Goal: Information Seeking & Learning: Find specific fact

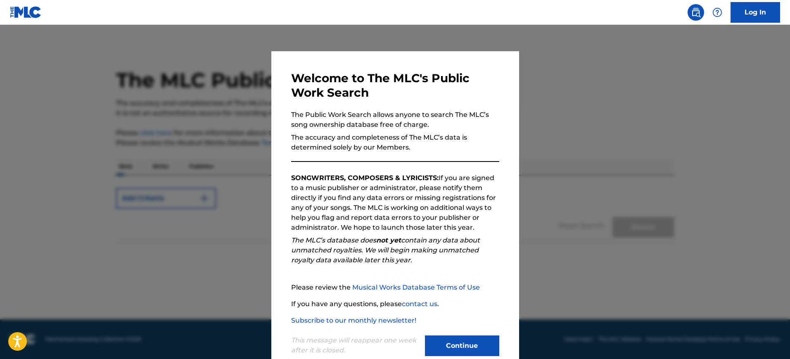
click at [545, 140] on div at bounding box center [395, 204] width 790 height 359
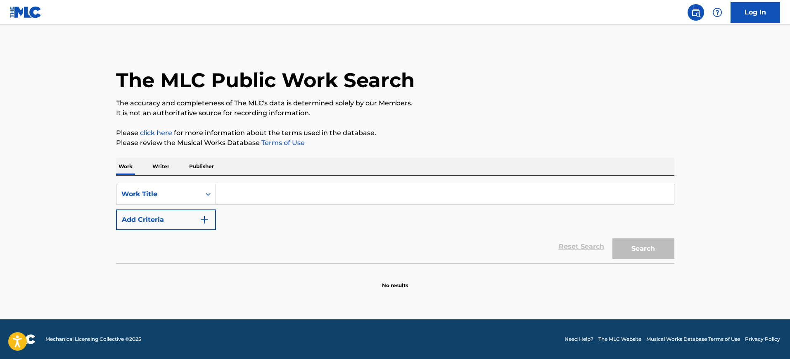
click at [192, 199] on div "Work Title" at bounding box center [158, 194] width 84 height 16
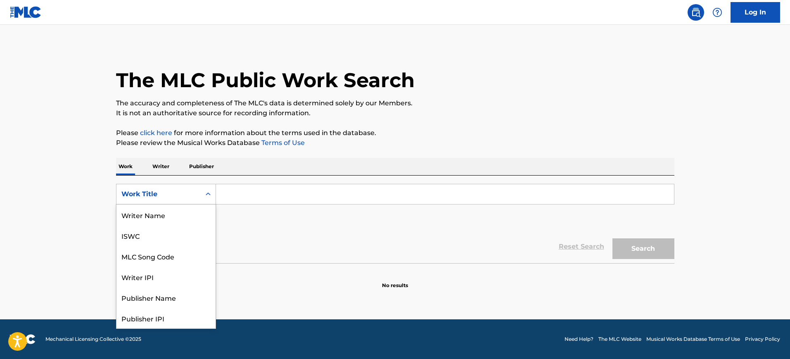
scroll to position [41, 0]
click at [239, 199] on input "Search Form" at bounding box center [445, 194] width 458 height 20
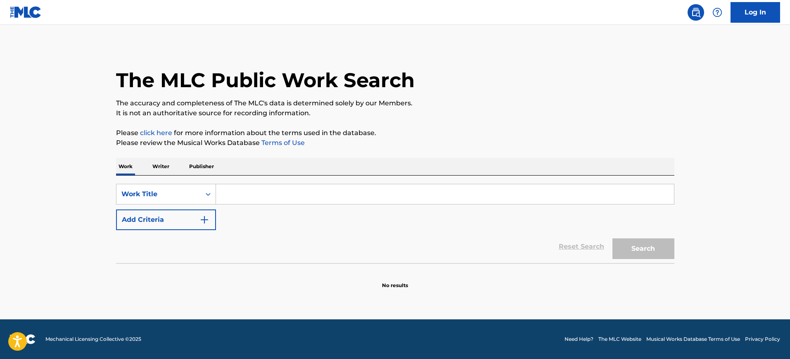
scroll to position [0, 0]
paste input "IRA DIVINA JOSE CLAUDIO CUNHA E SILVA"
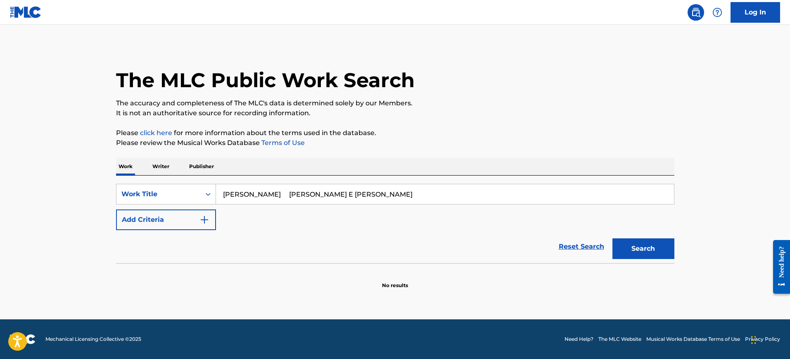
type input "IRA DIVINA JOSE CLAUDIO CUNHA E SILVA"
click at [208, 222] on img "Search Form" at bounding box center [204, 220] width 10 height 10
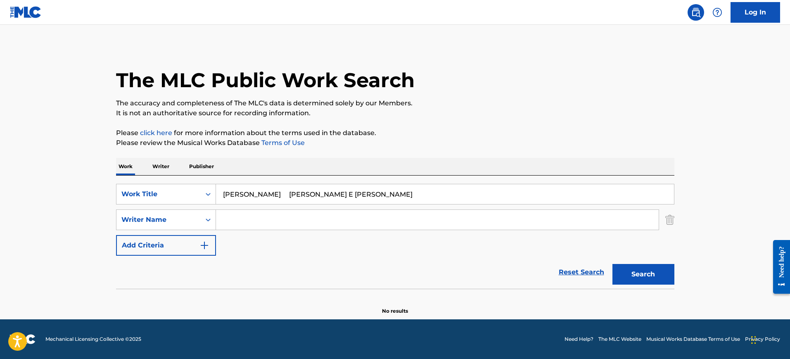
click at [233, 217] on input "Search Form" at bounding box center [437, 220] width 443 height 20
paste input "IRA DIVINA JOSE CLAUDIO CUNHA E SILVA"
type input "IRA DIVINA JOSE CLAUDIO CUNHA E SILVA"
drag, startPoint x: 260, startPoint y: 195, endPoint x: 445, endPoint y: 194, distance: 184.6
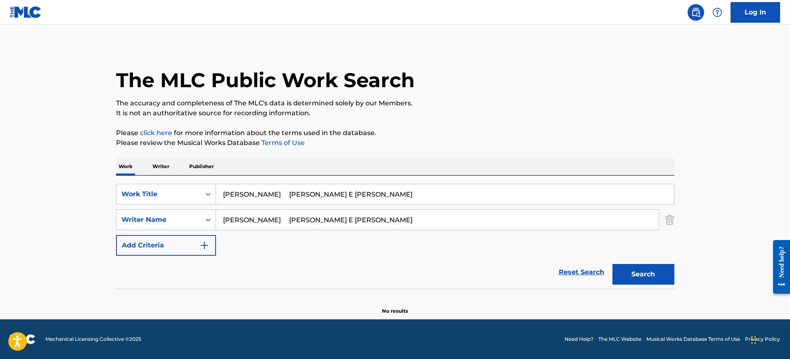
click at [445, 194] on input "IRA DIVINA JOSE CLAUDIO CUNHA E SILVA" at bounding box center [445, 194] width 458 height 20
type input "IRA DIVINA"
click at [367, 160] on div "Work Writer Publisher" at bounding box center [395, 166] width 558 height 17
drag, startPoint x: 311, startPoint y: 218, endPoint x: 223, endPoint y: 220, distance: 87.6
click at [223, 220] on input "IRA DIVINA JOSE CLAUDIO CUNHA E SILVA" at bounding box center [437, 220] width 443 height 20
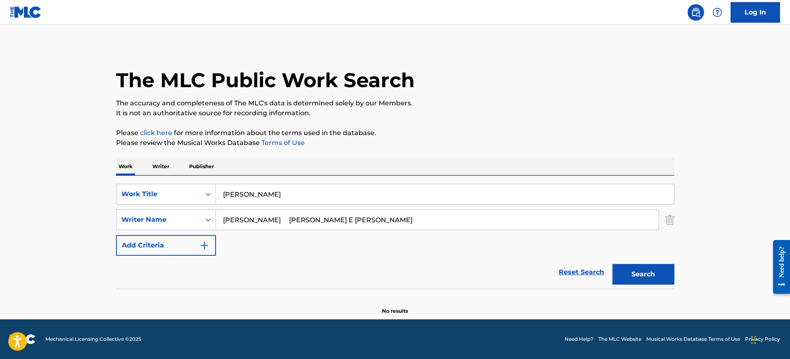
drag, startPoint x: 223, startPoint y: 220, endPoint x: 230, endPoint y: 220, distance: 6.6
click at [223, 220] on input "IRA DIVINA JOSE CLAUDIO CUNHA E SILVA" at bounding box center [437, 220] width 443 height 20
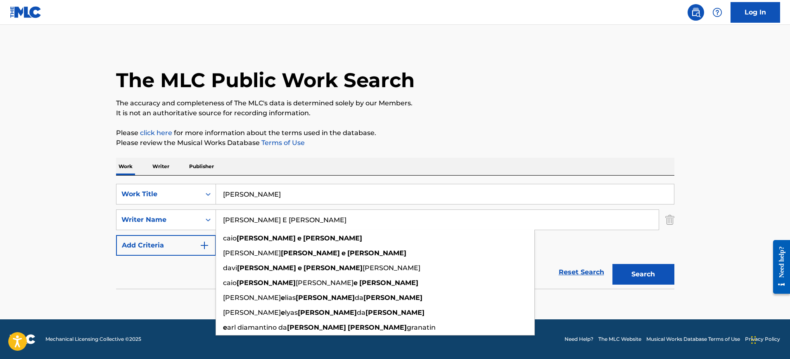
drag, startPoint x: 249, startPoint y: 220, endPoint x: 345, endPoint y: 220, distance: 95.8
click at [345, 220] on input "CUNHA E SILVA" at bounding box center [437, 220] width 443 height 20
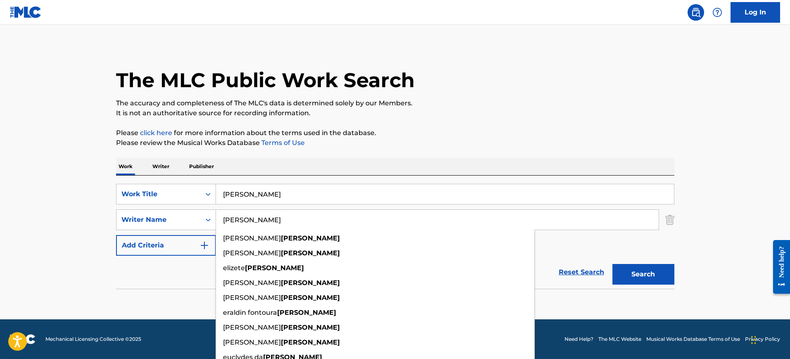
click at [612, 264] on button "Search" at bounding box center [643, 274] width 62 height 21
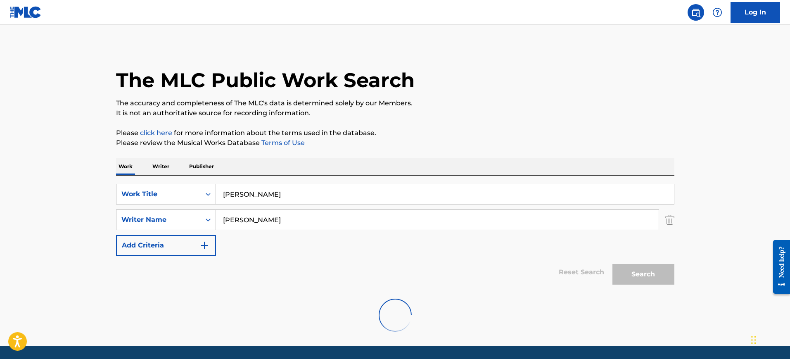
click at [516, 116] on p "It is not an authoritative source for recording information." at bounding box center [395, 113] width 558 height 10
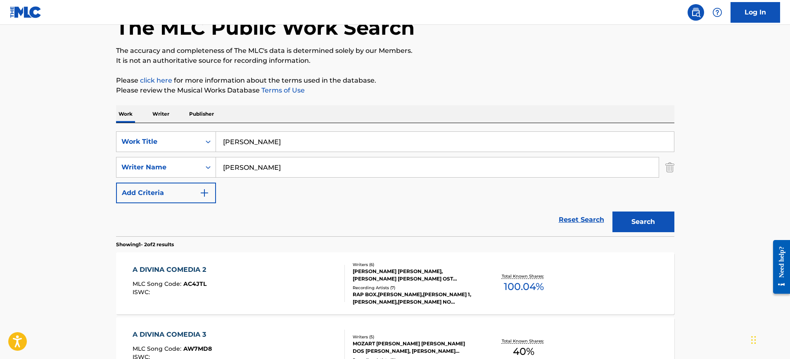
scroll to position [52, 0]
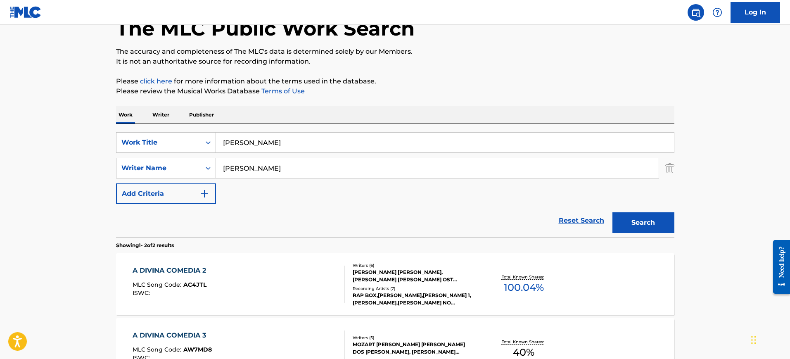
click at [264, 173] on input "CUNHA" at bounding box center [437, 168] width 443 height 20
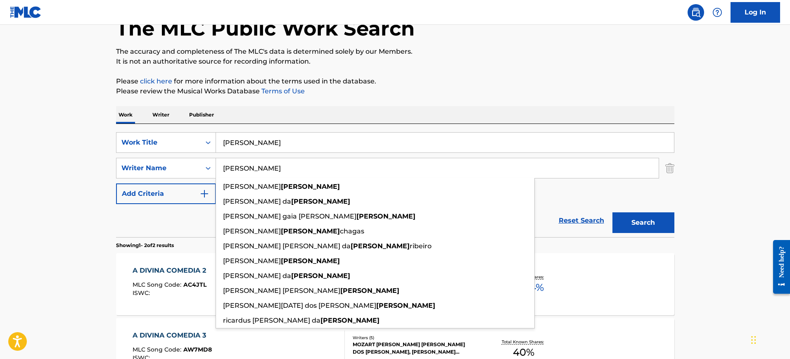
paste input "IRA DIVINA JOSE CLAUDIO CUNHA E SILV"
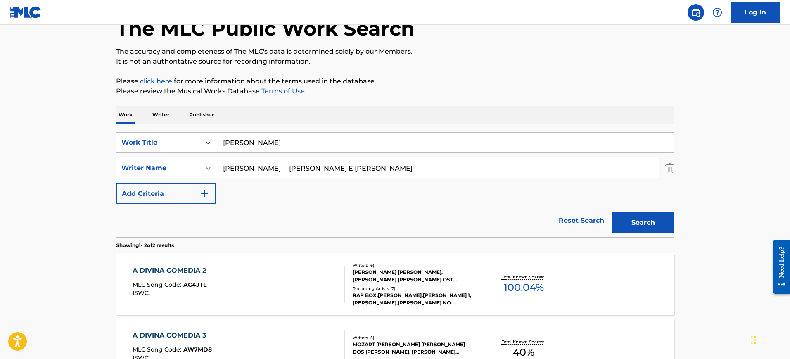
drag, startPoint x: 264, startPoint y: 168, endPoint x: 204, endPoint y: 168, distance: 60.7
click at [204, 168] on div "SearchWithCriteria2c655f6f-f61d-4642-b915-cc99aa994227 Writer Name IRA DIVINA J…" at bounding box center [395, 168] width 558 height 21
drag, startPoint x: 275, startPoint y: 166, endPoint x: 385, endPoint y: 169, distance: 110.7
click at [385, 169] on input "JOSE CLAUDIO CUNHA E SILVA" at bounding box center [437, 168] width 443 height 20
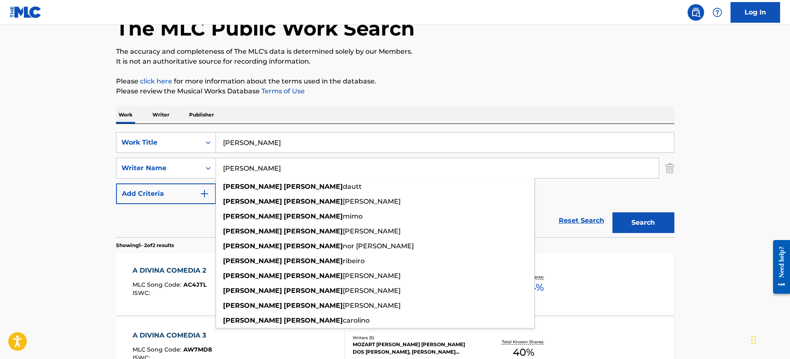
type input "JOSE CLAUDIO"
click at [612, 212] on button "Search" at bounding box center [643, 222] width 62 height 21
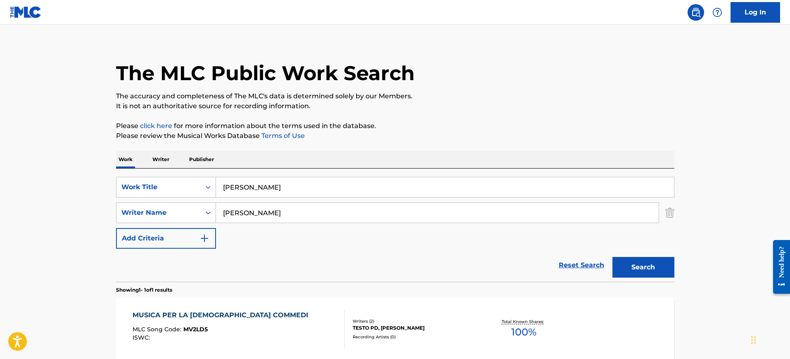
scroll to position [0, 0]
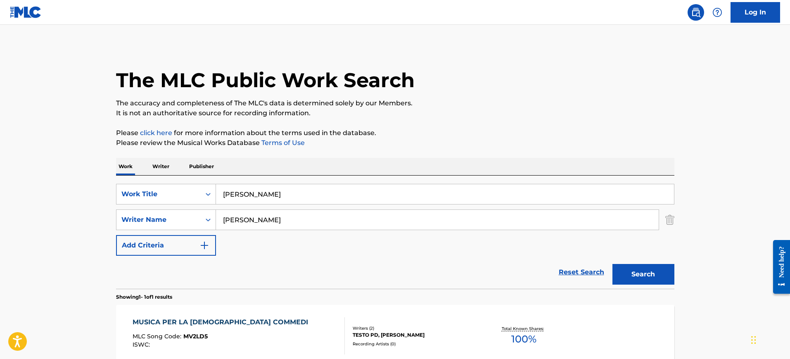
drag, startPoint x: 272, startPoint y: 198, endPoint x: 284, endPoint y: 201, distance: 12.8
click at [166, 195] on div "SearchWithCriteria25bab19a-d987-484f-9b2e-349d2a5af7cc Work Title IRA DIVINA" at bounding box center [395, 194] width 558 height 21
paste input "TU RECUERDO"
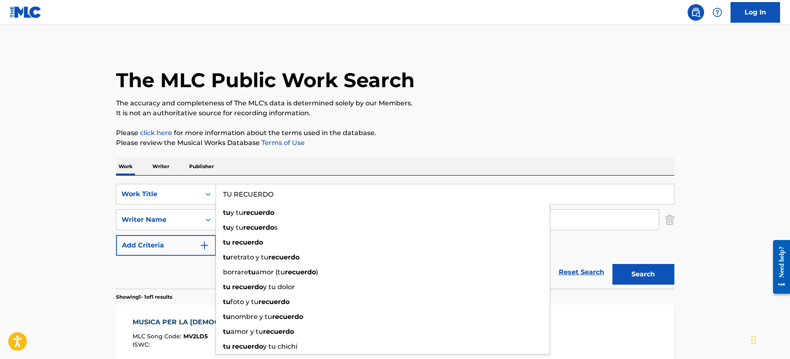
type input "TU RECUERDO"
drag, startPoint x: 328, startPoint y: 169, endPoint x: 328, endPoint y: 175, distance: 6.6
click at [328, 168] on div "Work Writer Publisher" at bounding box center [395, 166] width 558 height 17
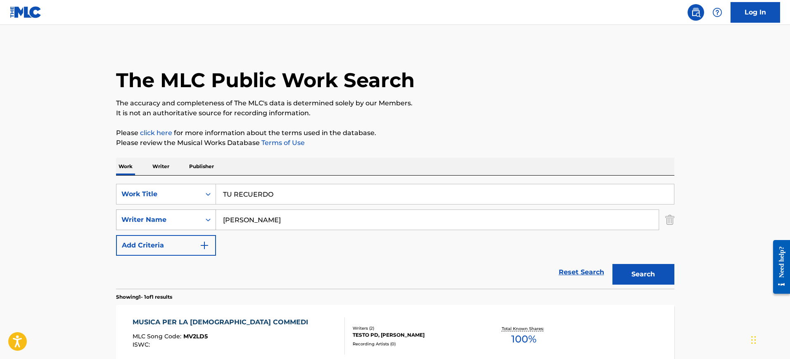
drag, startPoint x: 191, startPoint y: 220, endPoint x: 166, endPoint y: 220, distance: 25.2
click at [166, 220] on div "SearchWithCriteria2c655f6f-f61d-4642-b915-cc99aa994227 Writer Name JOSE CLAUDIO" at bounding box center [395, 219] width 558 height 21
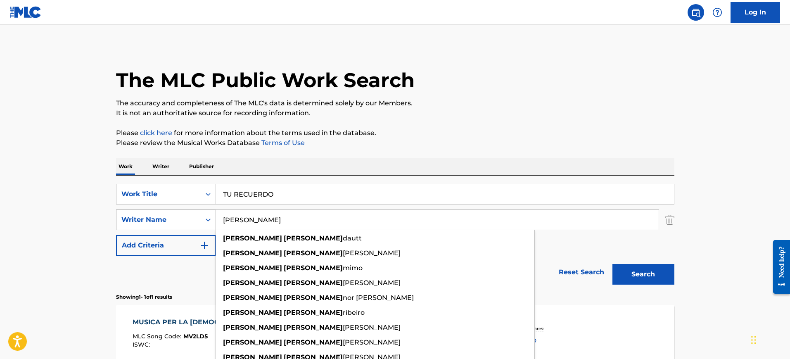
paste input "Vladimir"
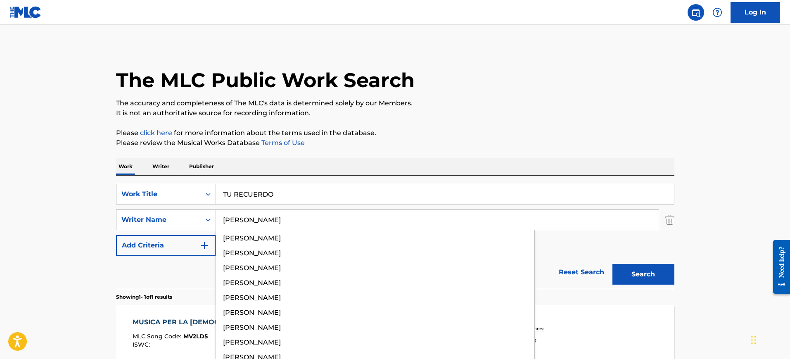
type input "Vladimir"
click at [612, 264] on button "Search" at bounding box center [643, 274] width 62 height 21
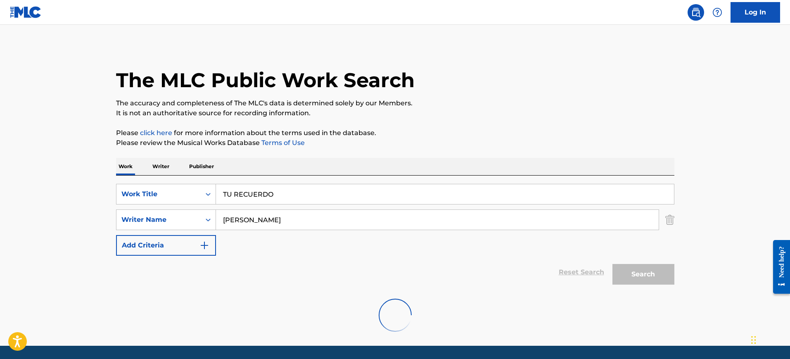
click at [483, 123] on div "The MLC Public Work Search The accuracy and completeness of The MLC's data is d…" at bounding box center [395, 193] width 578 height 296
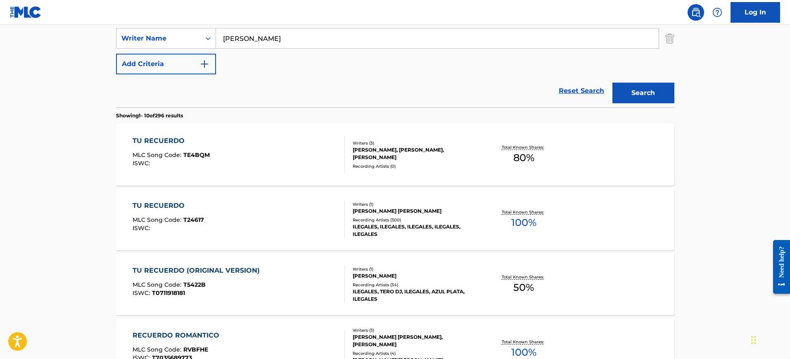
scroll to position [233, 0]
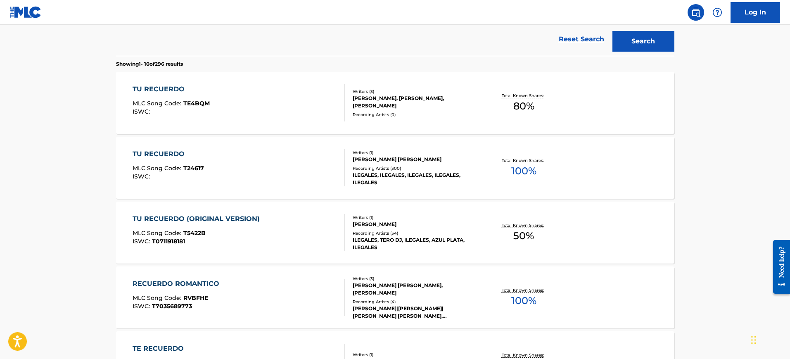
click at [250, 179] on div "TU RECUERDO MLC Song Code : T24617 ISWC :" at bounding box center [239, 167] width 212 height 37
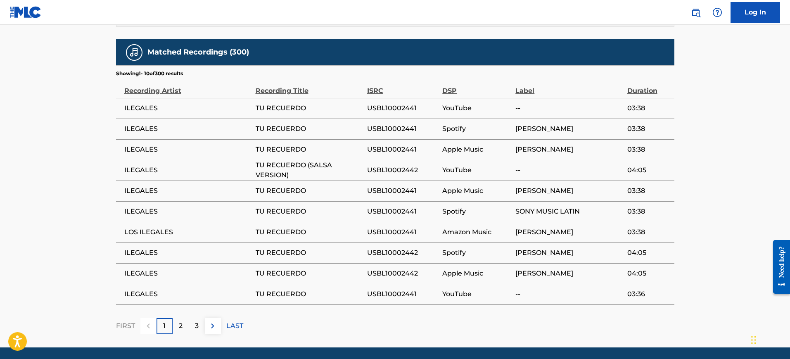
scroll to position [496, 0]
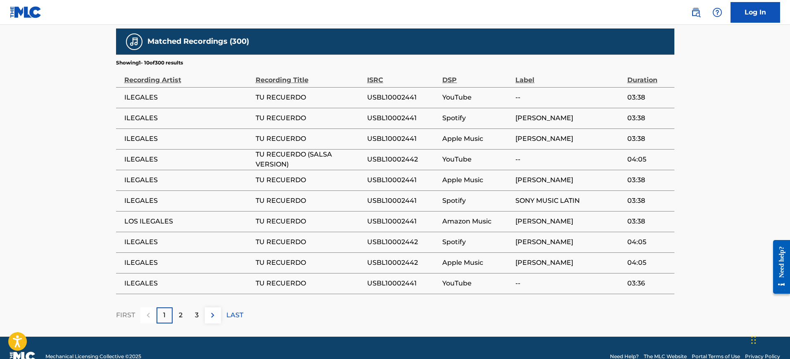
click at [187, 307] on div "2" at bounding box center [181, 315] width 16 height 16
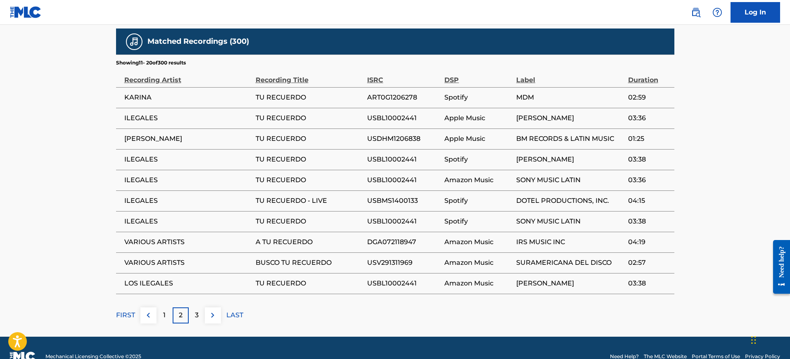
click at [195, 310] on p "3" at bounding box center [197, 315] width 4 height 10
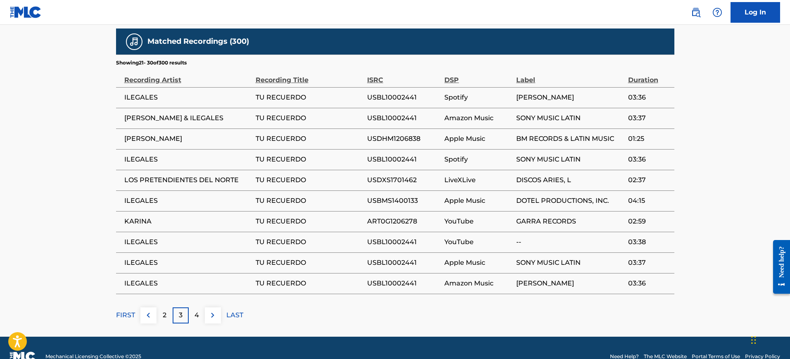
click at [196, 310] on p "4" at bounding box center [196, 315] width 5 height 10
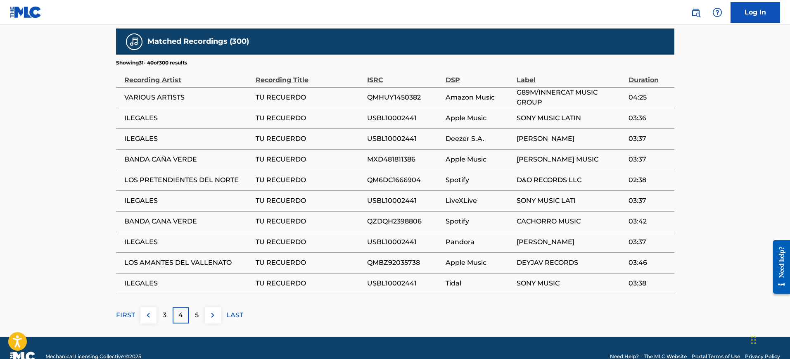
click at [196, 310] on p "5" at bounding box center [197, 315] width 4 height 10
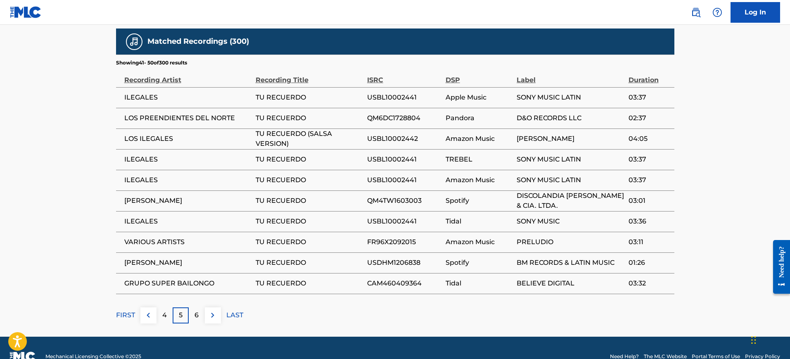
click at [196, 310] on p "6" at bounding box center [196, 315] width 4 height 10
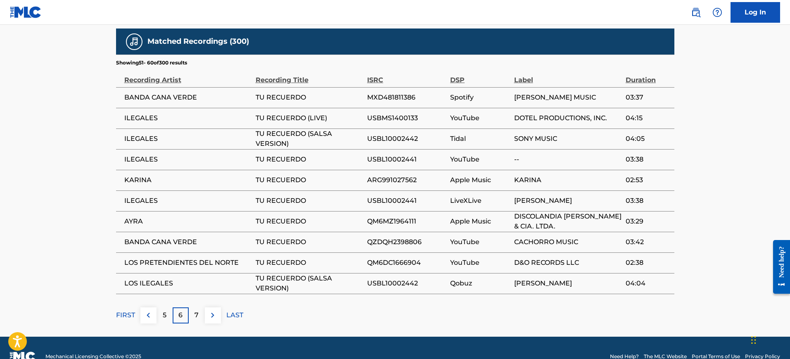
click at [196, 310] on p "7" at bounding box center [196, 315] width 4 height 10
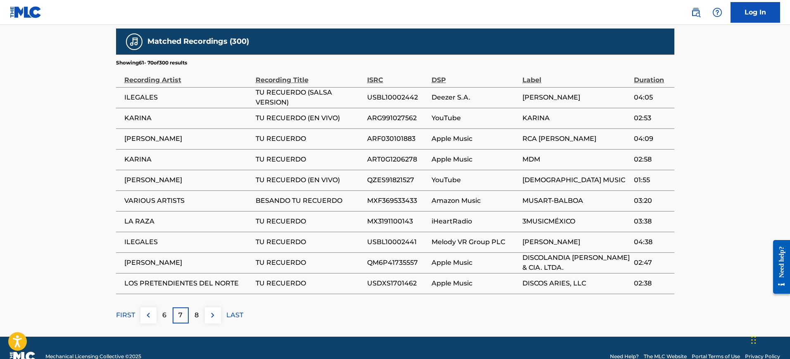
click at [334, 232] on td "TU RECUERDO" at bounding box center [311, 242] width 111 height 21
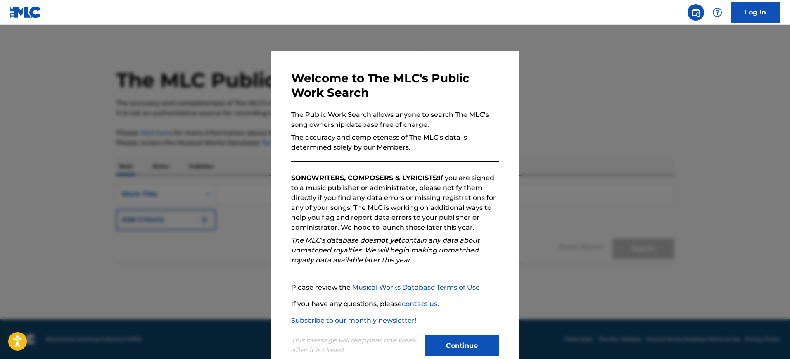
click at [124, 48] on div at bounding box center [395, 204] width 790 height 359
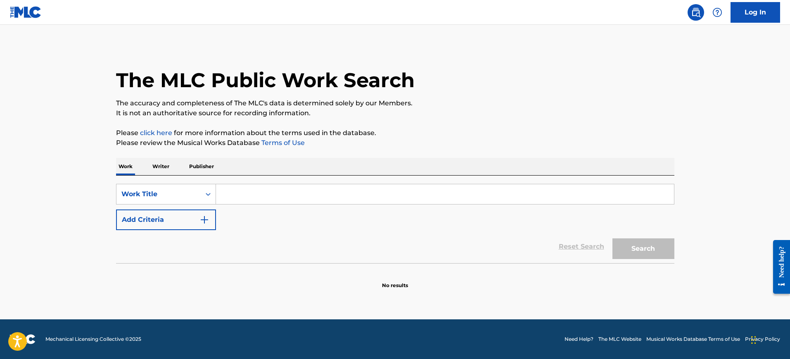
click at [223, 194] on input "Search Form" at bounding box center [445, 194] width 458 height 20
paste input "TE RECUERDO"
type input "TE RECUERDO"
click at [204, 223] on img "Search Form" at bounding box center [204, 220] width 10 height 10
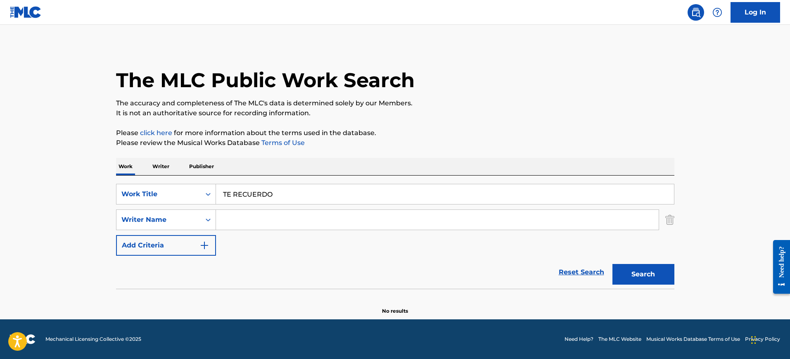
click at [226, 221] on input "Search Form" at bounding box center [437, 220] width 443 height 20
paste input "[PERSON_NAME]"
drag, startPoint x: 243, startPoint y: 221, endPoint x: 339, endPoint y: 222, distance: 95.4
click at [339, 222] on input "[PERSON_NAME]" at bounding box center [437, 220] width 443 height 20
click at [536, 135] on p "Please click here for more information about the terms used in the database." at bounding box center [395, 133] width 558 height 10
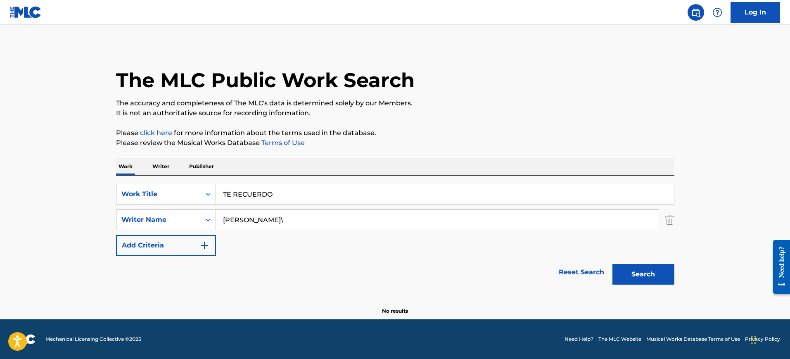
click at [313, 219] on input "[PERSON_NAME]\" at bounding box center [437, 220] width 443 height 20
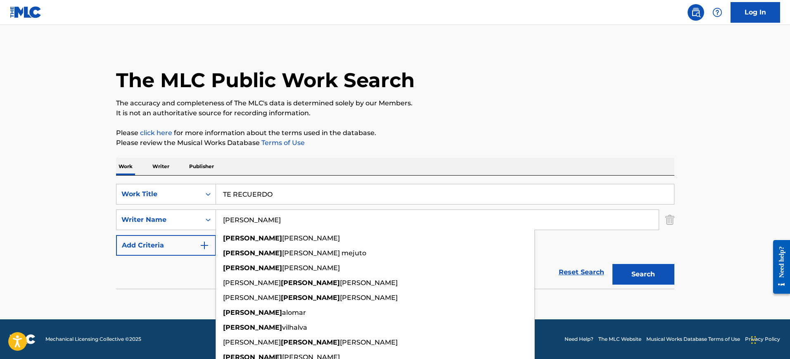
type input "[PERSON_NAME]"
click at [628, 272] on button "Search" at bounding box center [643, 274] width 62 height 21
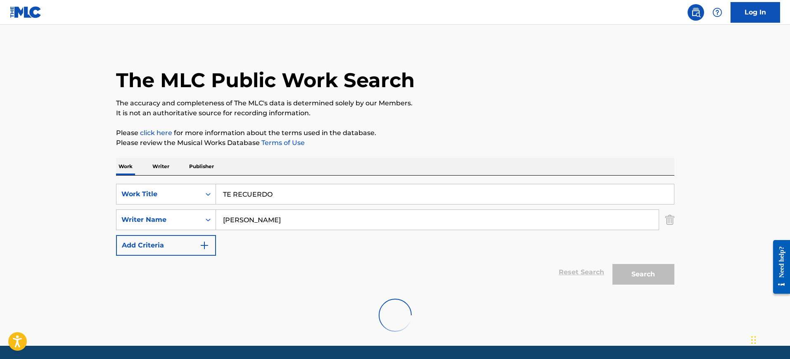
click at [544, 134] on p "Please click here for more information about the terms used in the database." at bounding box center [395, 133] width 558 height 10
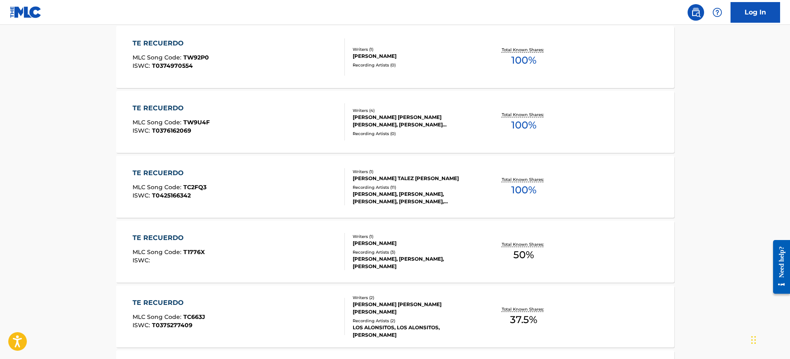
scroll to position [491, 0]
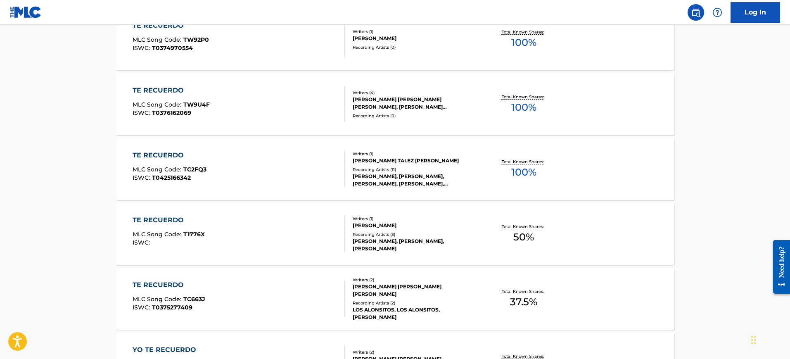
click at [247, 236] on div "TE RECUERDO MLC Song Code : T1776X ISWC :" at bounding box center [239, 233] width 212 height 37
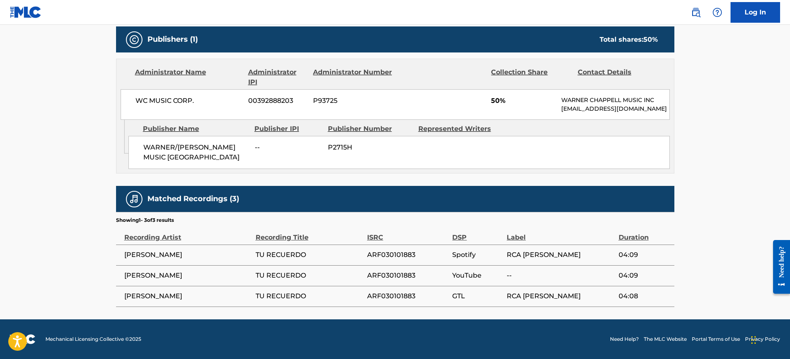
scroll to position [367, 0]
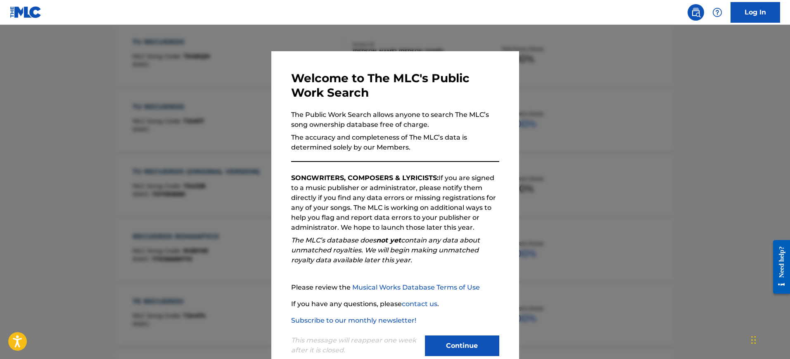
click at [592, 104] on div at bounding box center [395, 204] width 790 height 359
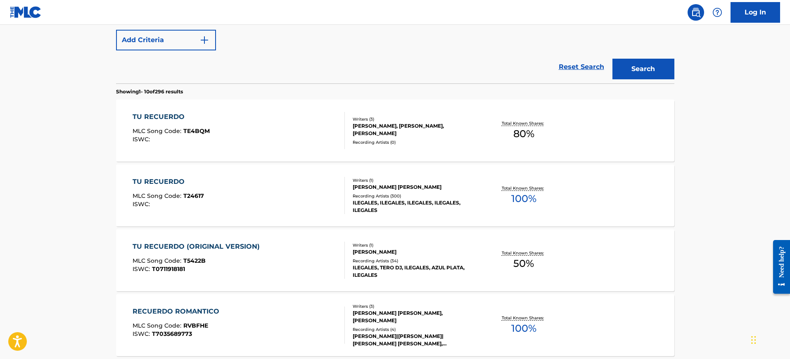
scroll to position [125, 0]
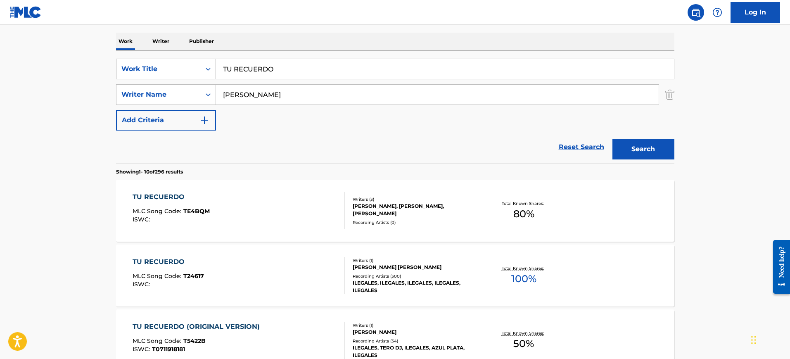
drag, startPoint x: 281, startPoint y: 69, endPoint x: 175, endPoint y: 69, distance: 106.5
click at [175, 69] on div "SearchWithCriteria25bab19a-d987-484f-9b2e-349d2a5af7cc Work Title TU RECUERDO" at bounding box center [395, 69] width 558 height 21
paste input "DOWNTON ABBEY John Lawrence Lunn"
type input "DOWNTON ABBEY John Lawrence Lunn"
drag, startPoint x: 260, startPoint y: 94, endPoint x: 201, endPoint y: 98, distance: 58.4
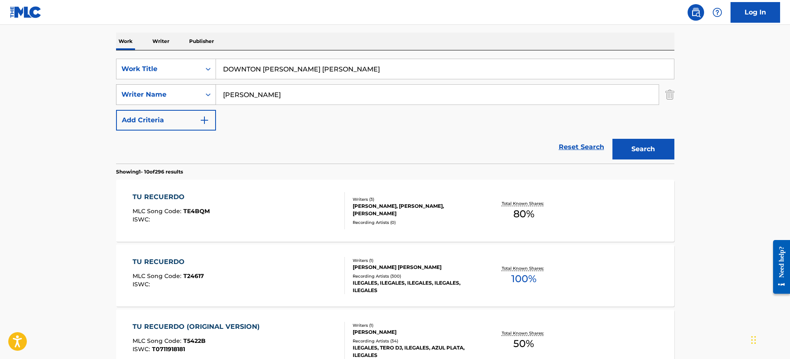
click at [201, 98] on div "SearchWithCriteria2c655f6f-f61d-4642-b915-cc99aa994227 Writer Name Vladimir" at bounding box center [395, 94] width 558 height 21
paste input "DOWNTON ABBEY John Lawrence Lunn"
type input "DOWNTON ABBEY John Lawrence Lunn"
drag, startPoint x: 291, startPoint y: 69, endPoint x: 447, endPoint y: 73, distance: 156.1
click at [447, 73] on input "DOWNTON ABBEY John Lawrence Lunn" at bounding box center [445, 69] width 458 height 20
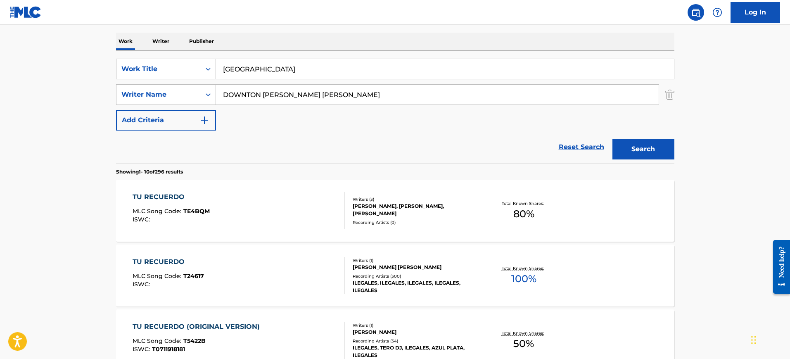
type input "DOWNTON ABBEY"
click at [398, 19] on nav "Log In" at bounding box center [395, 12] width 790 height 25
drag, startPoint x: 346, startPoint y: 92, endPoint x: 48, endPoint y: 109, distance: 298.2
type input "Lunn"
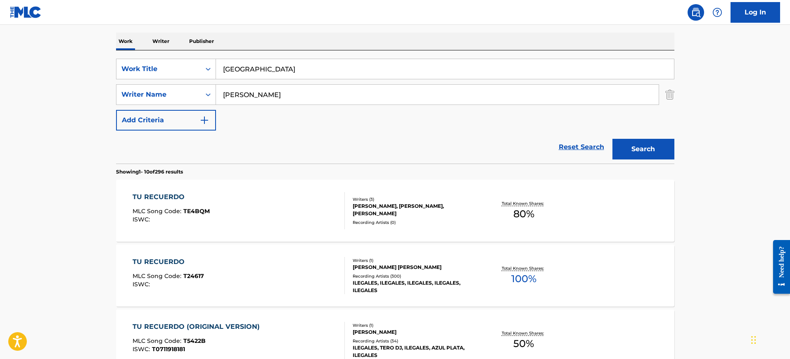
click at [612, 139] on button "Search" at bounding box center [643, 149] width 62 height 21
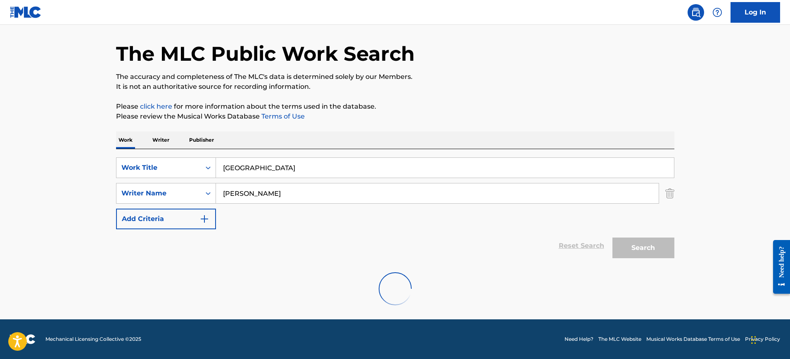
click at [455, 95] on div "The MLC Public Work Search The accuracy and completeness of The MLC's data is d…" at bounding box center [395, 167] width 578 height 296
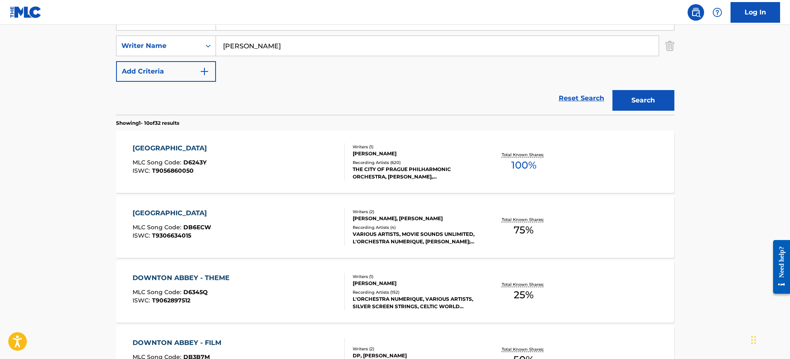
scroll to position [181, 0]
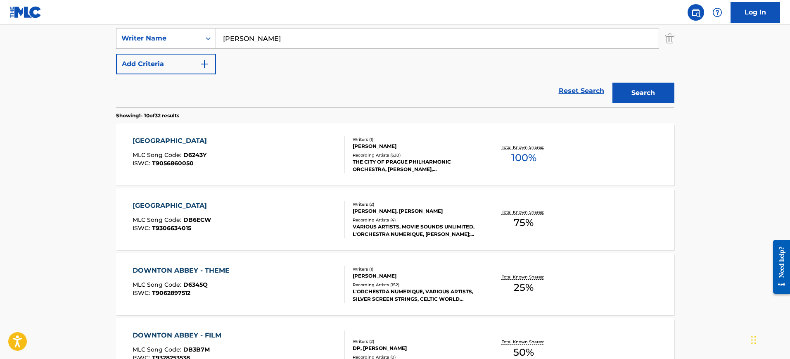
click at [178, 203] on div "DOWNTON ABBEY" at bounding box center [172, 206] width 78 height 10
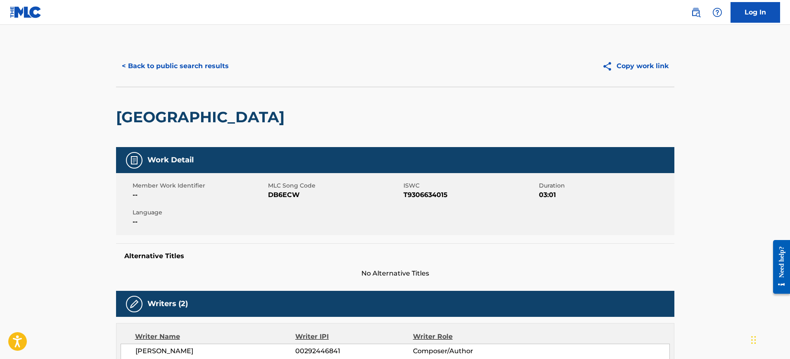
drag, startPoint x: 141, startPoint y: 52, endPoint x: 147, endPoint y: 53, distance: 6.3
click at [141, 52] on div "< Back to public search results Copy work link" at bounding box center [395, 65] width 558 height 41
click at [156, 60] on button "< Back to public search results" at bounding box center [175, 66] width 119 height 21
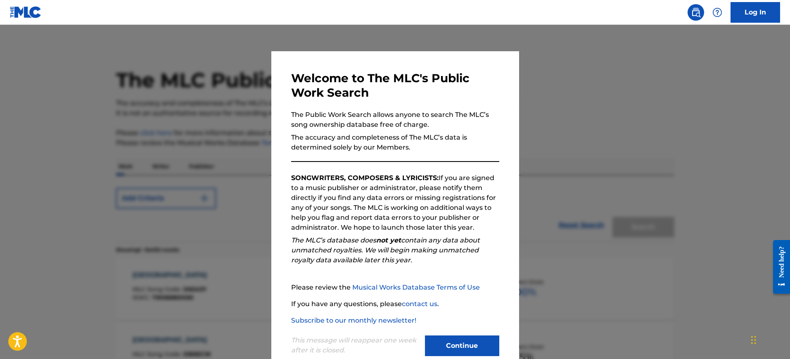
scroll to position [181, 0]
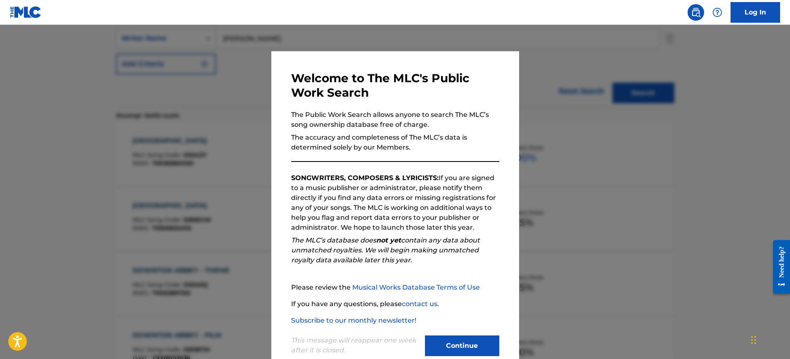
click at [656, 126] on div at bounding box center [395, 204] width 790 height 359
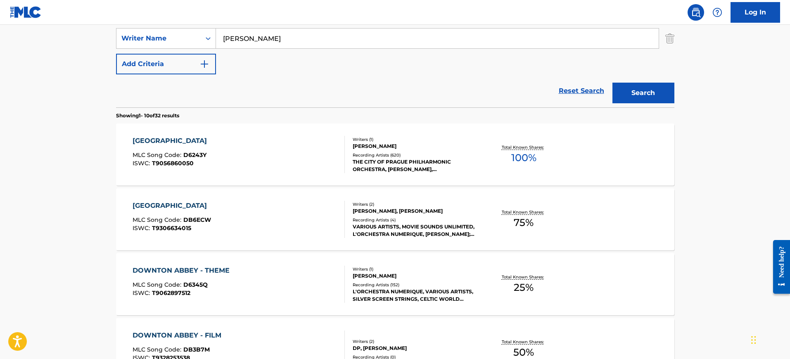
click at [223, 148] on div "DOWNTON ABBEY MLC Song Code : D6243Y ISWC : T9056860050" at bounding box center [239, 154] width 212 height 37
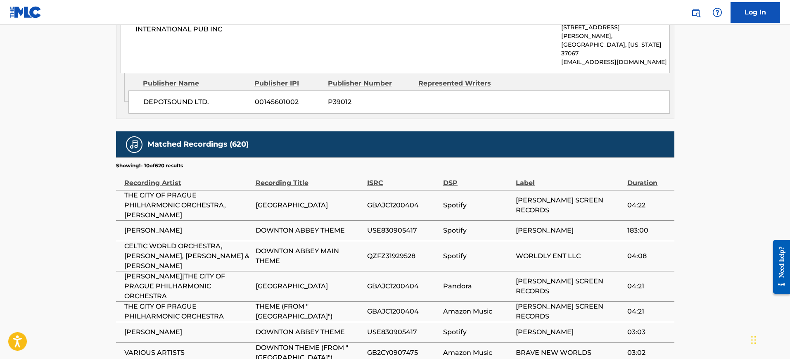
scroll to position [516, 0]
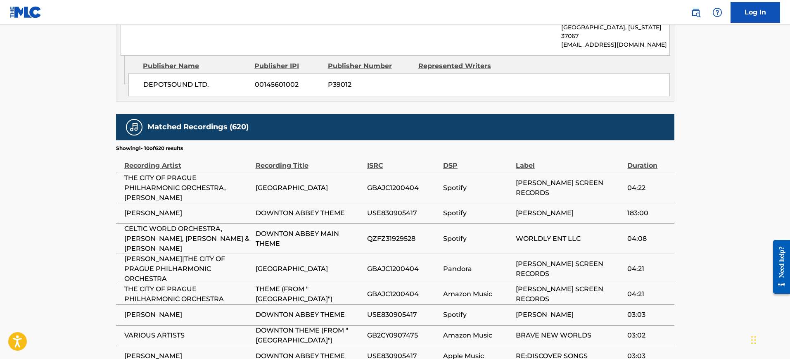
click at [431, 264] on span "GBAJC1200404" at bounding box center [403, 269] width 72 height 10
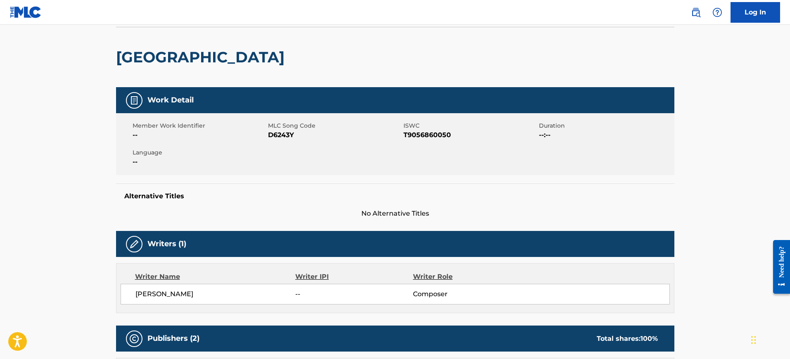
scroll to position [0, 0]
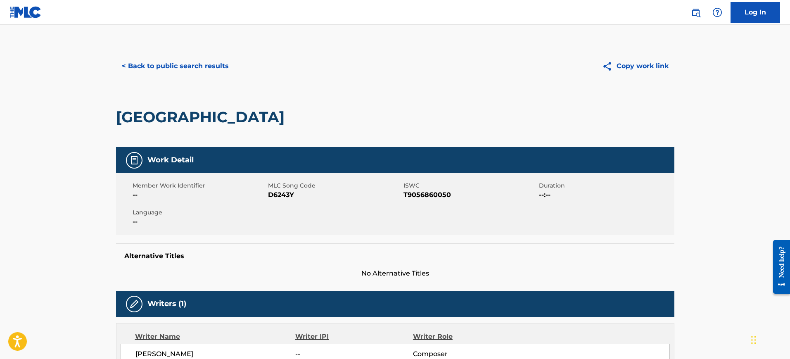
click at [171, 62] on button "< Back to public search results" at bounding box center [175, 66] width 119 height 21
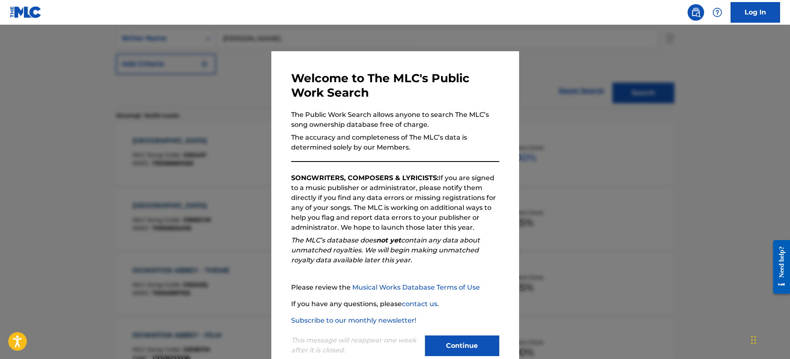
click at [525, 93] on div at bounding box center [395, 204] width 790 height 359
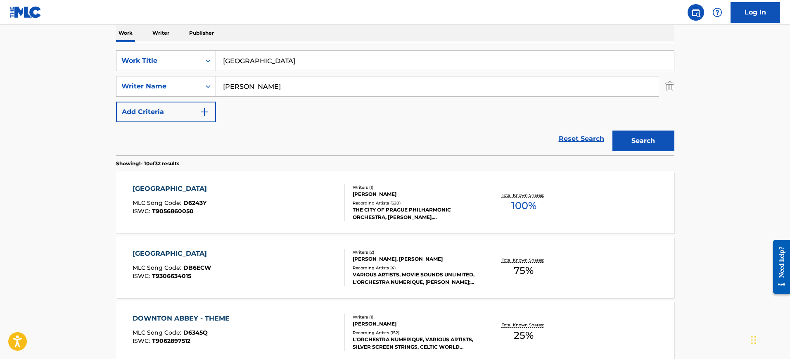
scroll to position [26, 0]
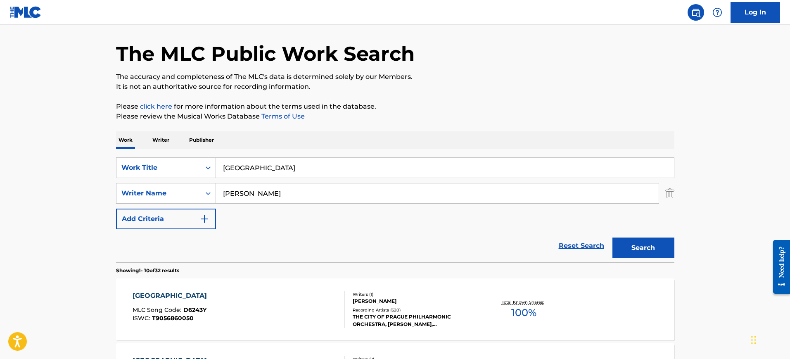
click at [289, 166] on input "DOWNTON ABBEY" at bounding box center [445, 168] width 458 height 20
paste input "AMERICA (I LOVE THIS COUNTRY) ALF CLAUSEN"
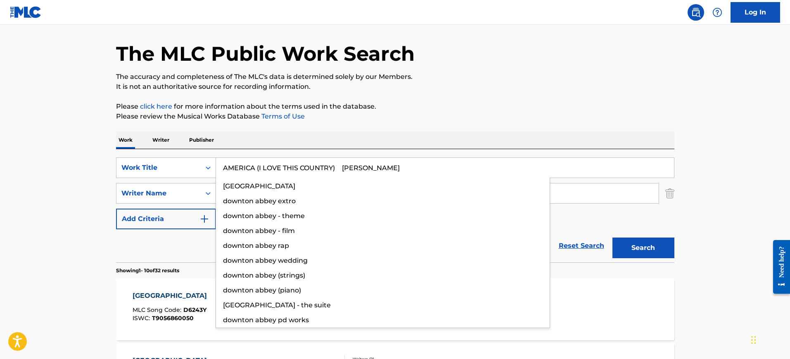
type input "AMERICA (I LOVE THIS COUNTRY) ALF CLAUSEN"
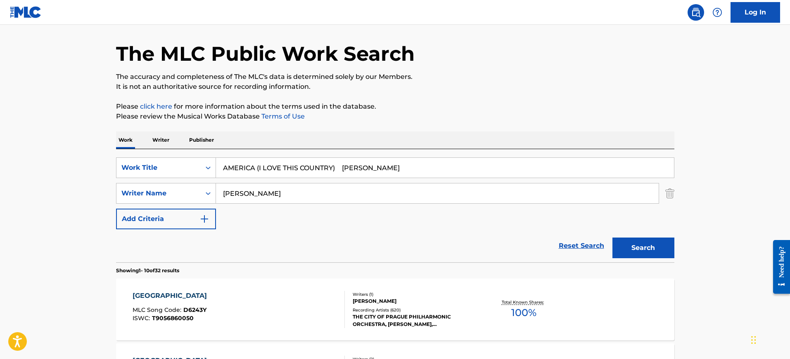
click at [253, 194] on input "Lunn" at bounding box center [437, 193] width 443 height 20
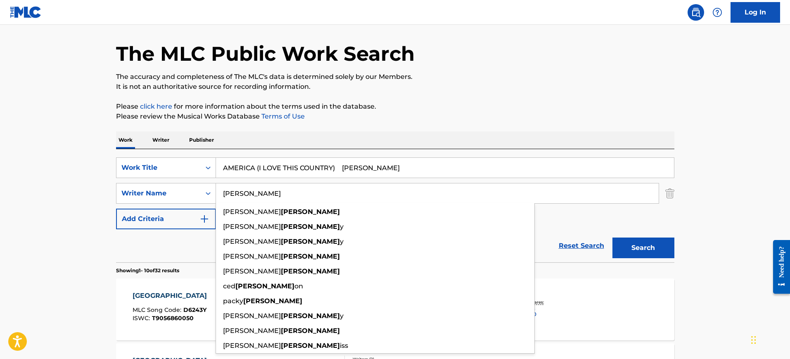
paste input "AMERICA (I LOVE THIS COUNTRY) ALF CLAUSEN"
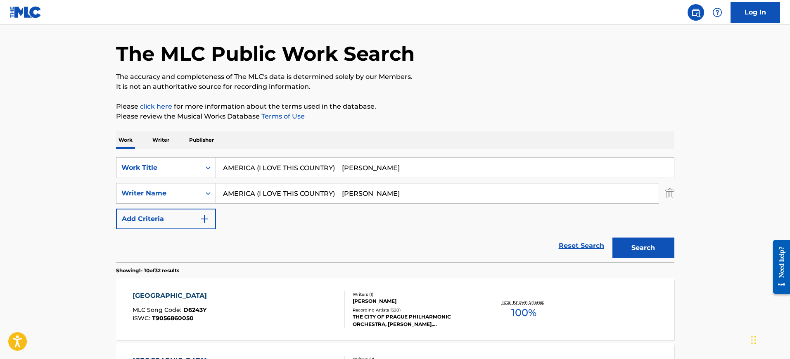
type input "AMERICA (I LOVE THIS COUNTRY) ALF CLAUSEN"
drag, startPoint x: 256, startPoint y: 170, endPoint x: 427, endPoint y: 170, distance: 171.4
click at [427, 170] on input "AMERICA (I LOVE THIS COUNTRY) ALF CLAUSEN" at bounding box center [445, 168] width 458 height 20
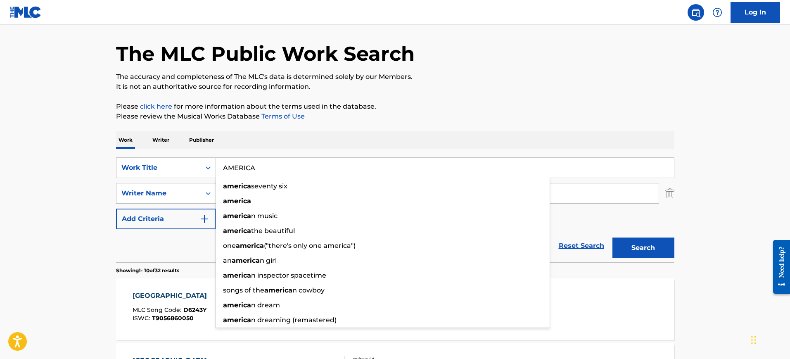
type input "AMERICA"
click at [448, 82] on p "It is not an authoritative source for recording information." at bounding box center [395, 87] width 558 height 10
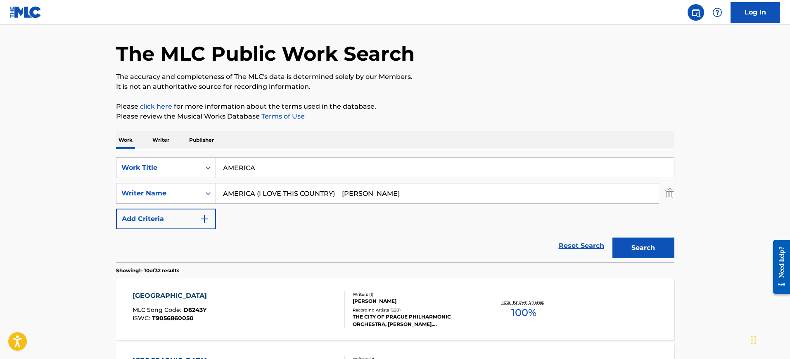
drag, startPoint x: 351, startPoint y: 194, endPoint x: 221, endPoint y: 196, distance: 129.7
click at [221, 196] on input "AMERICA (I LOVE THIS COUNTRY) ALF CLAUSEN" at bounding box center [437, 193] width 443 height 20
type input "CLAUSEN"
click at [612, 237] on button "Search" at bounding box center [643, 247] width 62 height 21
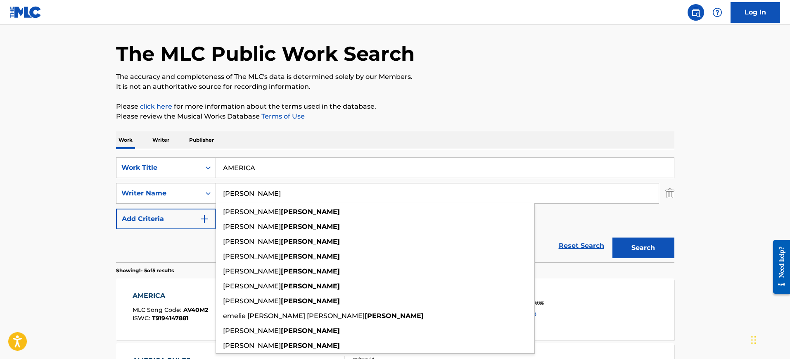
click at [494, 85] on p "It is not an authoritative source for recording information." at bounding box center [395, 87] width 558 height 10
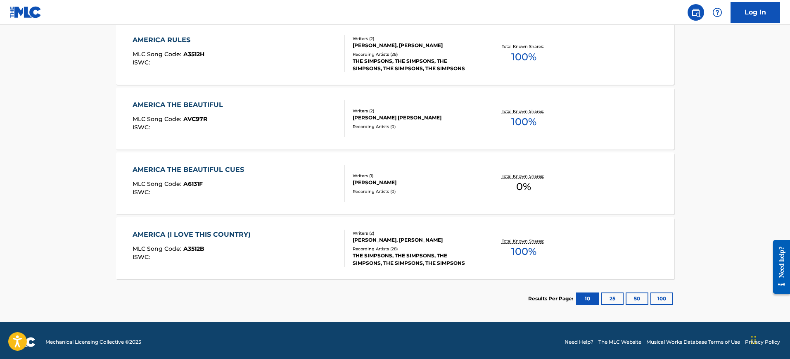
scroll to position [350, 0]
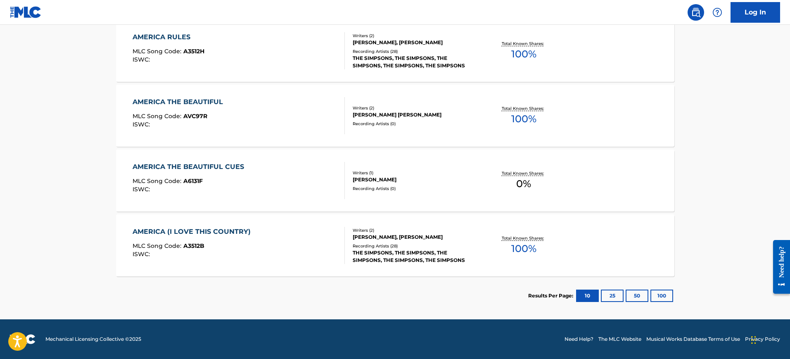
click at [271, 239] on div "AMERICA (I LOVE THIS COUNTRY) MLC Song Code : A3512B ISWC :" at bounding box center [239, 245] width 212 height 37
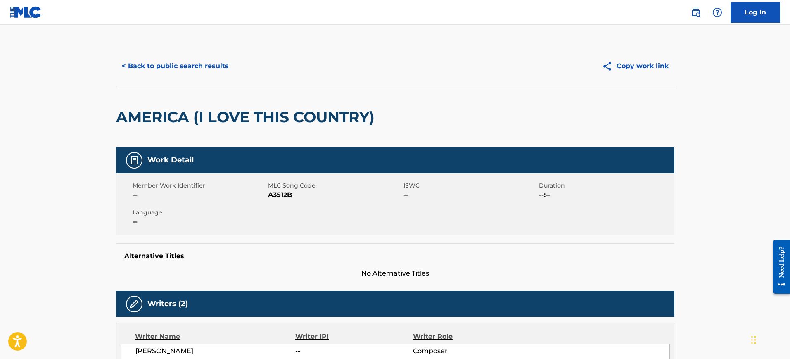
click at [189, 66] on button "< Back to public search results" at bounding box center [175, 66] width 119 height 21
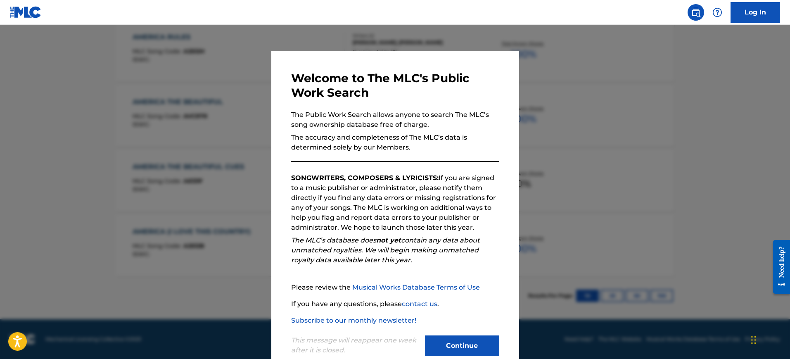
click at [577, 88] on div at bounding box center [395, 204] width 790 height 359
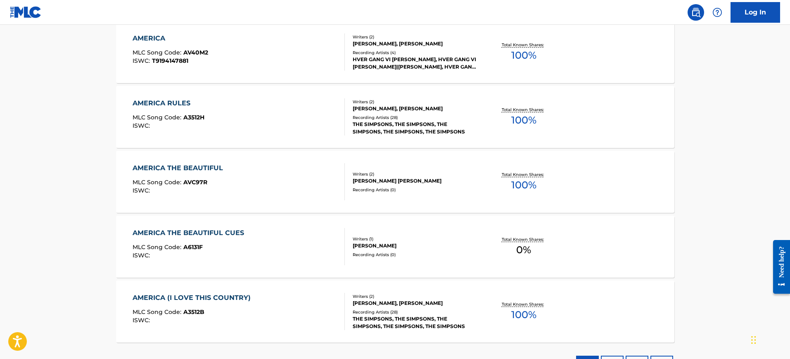
scroll to position [143, 0]
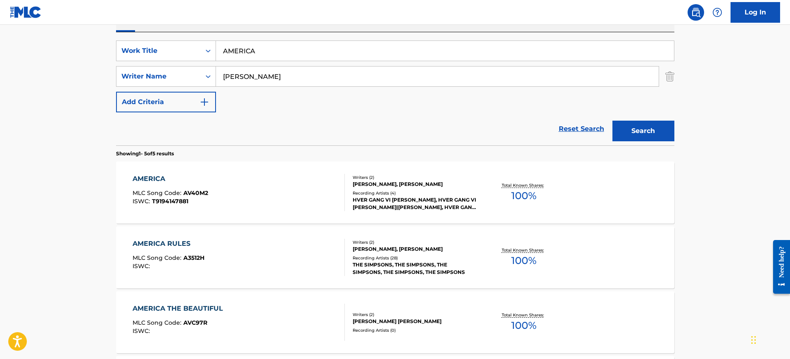
drag, startPoint x: 224, startPoint y: 56, endPoint x: 232, endPoint y: 66, distance: 13.2
click at [189, 60] on div "SearchWithCriteria25bab19a-d987-484f-9b2e-349d2a5af7cc Work Title AMERICA" at bounding box center [395, 50] width 558 height 21
paste input "ALWAYS ON MY MIND Johnny Christopher, Mark James, Wayne Carson Thompson"
type input "ALWAYS ON MY MIND Johnny Christopher, Mark James, Wayne Carson Thompson"
drag, startPoint x: 289, startPoint y: 78, endPoint x: 161, endPoint y: 82, distance: 128.1
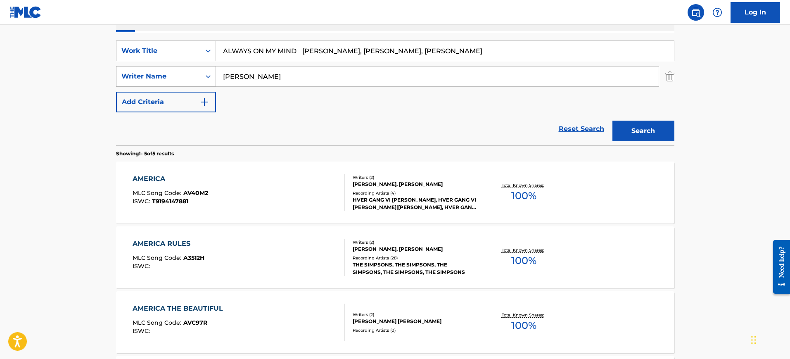
click at [161, 82] on div "SearchWithCriteria2c655f6f-f61d-4642-b915-cc99aa994227 Writer Name CLAUSEN" at bounding box center [395, 76] width 558 height 21
paste input "ALWAYS ON MY MIND Johnny Christopher, Mark James, Wayne Carson Thompson"
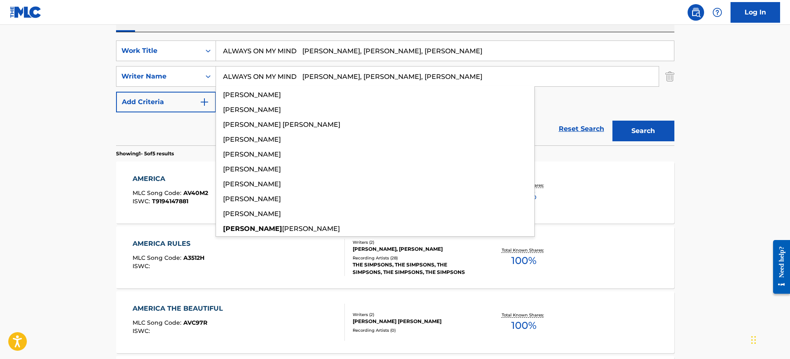
type input "ALWAYS ON MY MIND Johnny Christopher, Mark James, Wayne Carson Thompson"
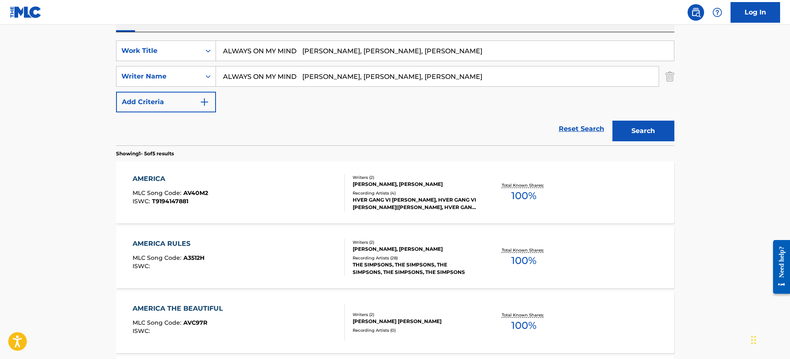
click at [237, 48] on input "ALWAYS ON MY MIND Johnny Christopher, Mark James, Wayne Carson Thompson" at bounding box center [445, 51] width 458 height 20
drag, startPoint x: 301, startPoint y: 52, endPoint x: 640, endPoint y: 52, distance: 339.8
click at [640, 52] on input "ALWAYS ON MY MIND Johnny Christopher, Mark James, Wayne Carson Thompson" at bounding box center [445, 51] width 458 height 20
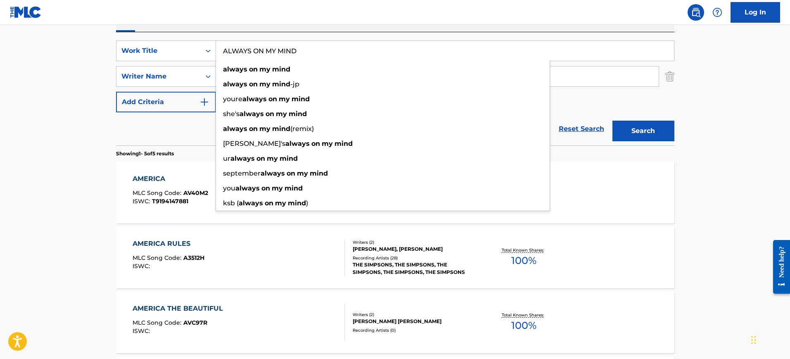
type input "ALWAYS ON MY MIND"
click at [493, 34] on div "SearchWithCriteria25bab19a-d987-484f-9b2e-349d2a5af7cc Work Title ALWAYS ON MY …" at bounding box center [395, 88] width 558 height 113
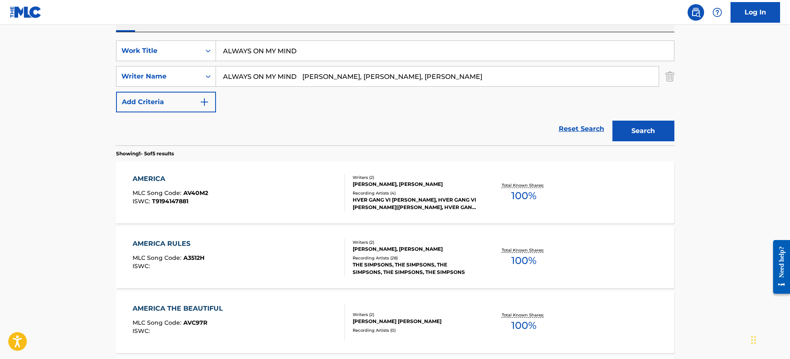
drag, startPoint x: 485, startPoint y: 75, endPoint x: 217, endPoint y: 95, distance: 268.7
click at [217, 95] on div "SearchWithCriteria25bab19a-d987-484f-9b2e-349d2a5af7cc Work Title ALWAYS ON MY …" at bounding box center [395, 76] width 558 height 72
click at [627, 129] on button "Search" at bounding box center [643, 131] width 62 height 21
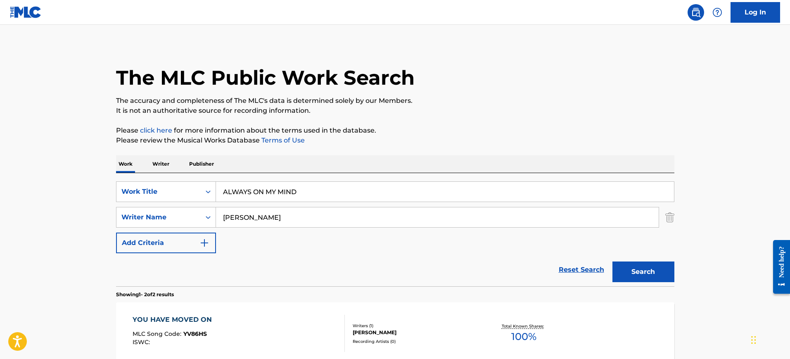
scroll to position [0, 0]
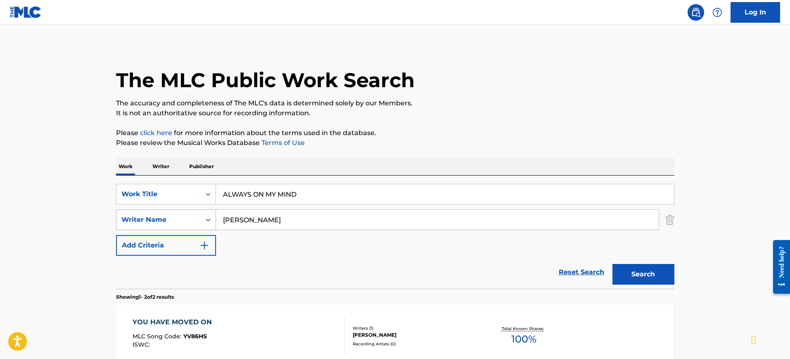
drag, startPoint x: 241, startPoint y: 220, endPoint x: 150, endPoint y: 222, distance: 91.3
click at [150, 222] on div "SearchWithCriteria2c655f6f-f61d-4642-b915-cc99aa994227 Writer Name edna thompson" at bounding box center [395, 219] width 558 height 21
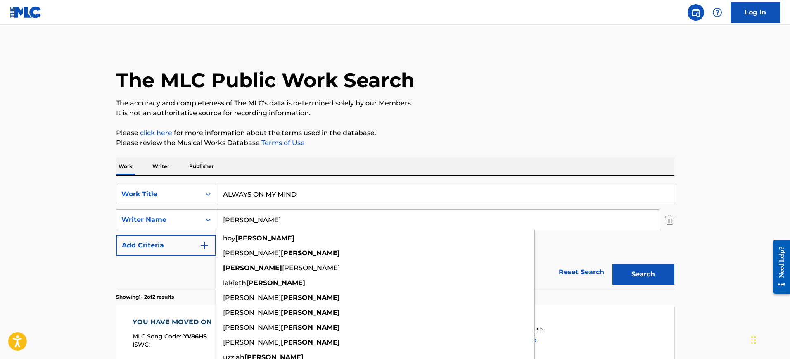
type input "thompson"
click at [612, 264] on button "Search" at bounding box center [643, 274] width 62 height 21
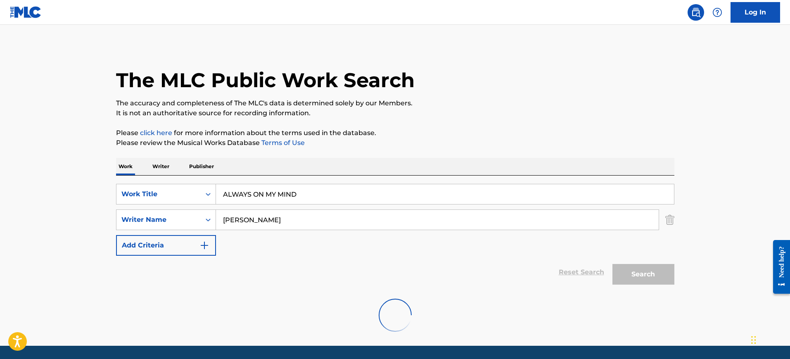
click at [488, 138] on p "Please review the Musical Works Database Terms of Use" at bounding box center [395, 143] width 558 height 10
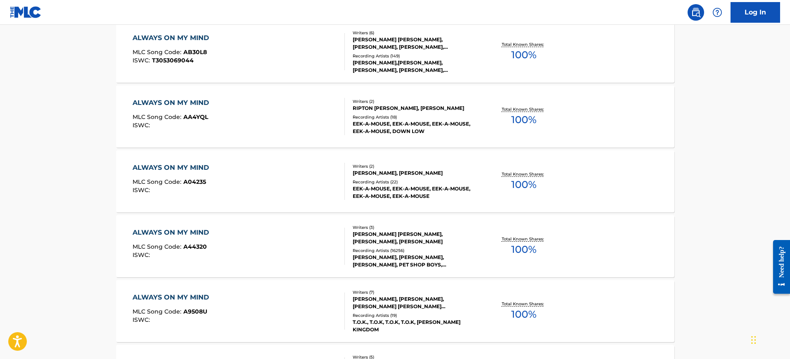
scroll to position [284, 0]
click at [301, 228] on div "ALWAYS ON MY MIND MLC Song Code : A44320 ISWC :" at bounding box center [239, 245] width 212 height 37
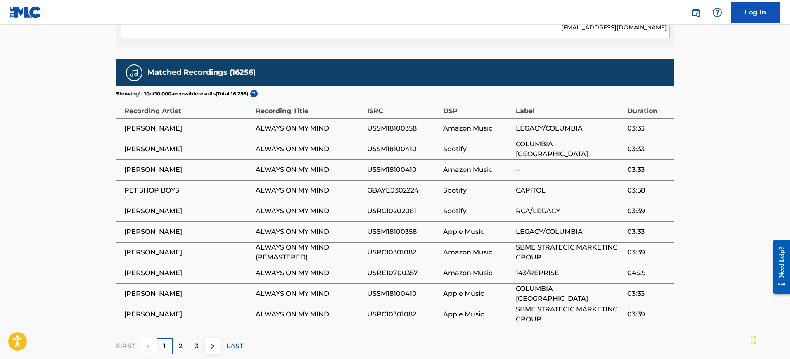
scroll to position [516, 0]
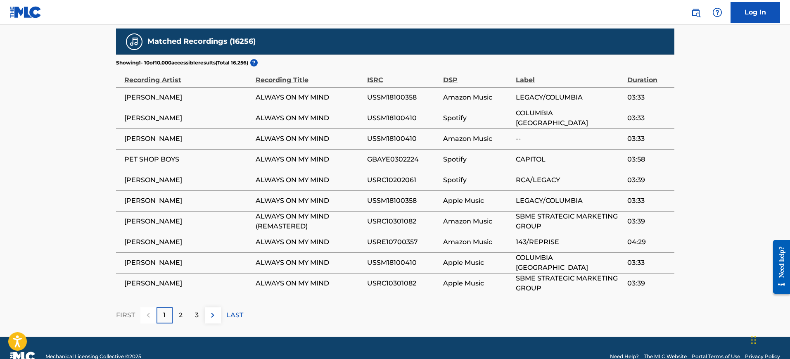
click at [187, 307] on div "2" at bounding box center [181, 315] width 16 height 16
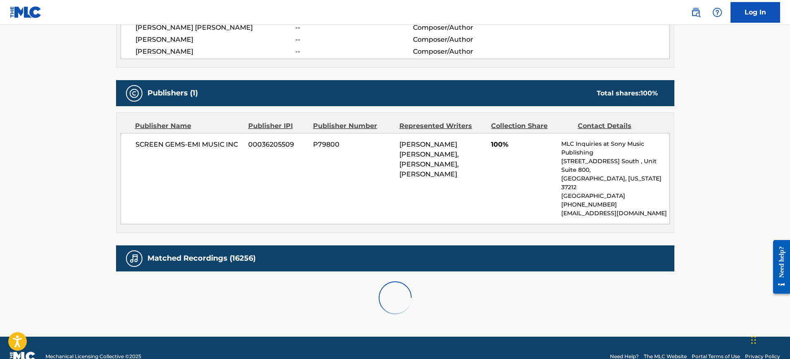
scroll to position [540, 0]
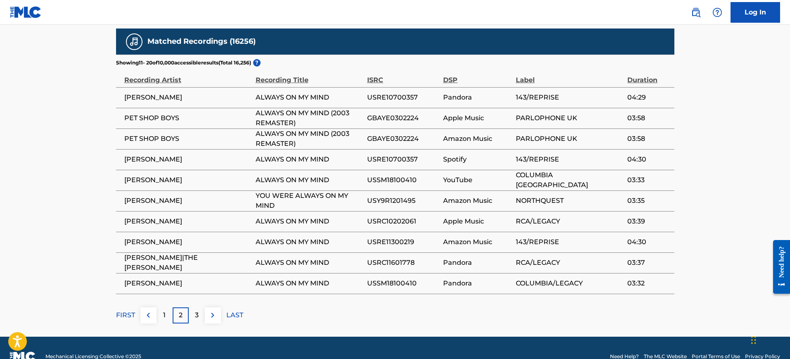
click at [195, 310] on p "3" at bounding box center [197, 315] width 4 height 10
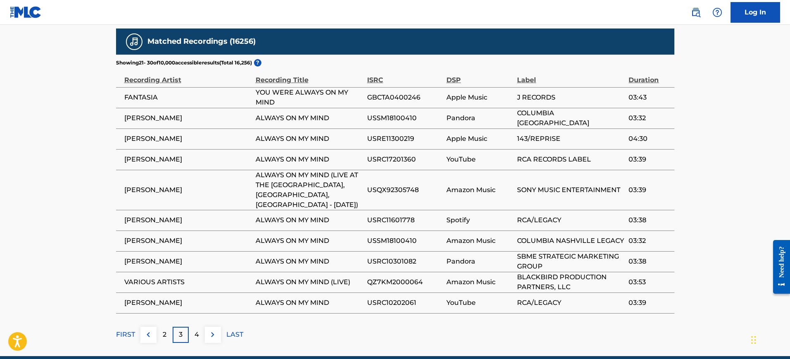
click at [235, 329] on p "LAST" at bounding box center [234, 334] width 17 height 10
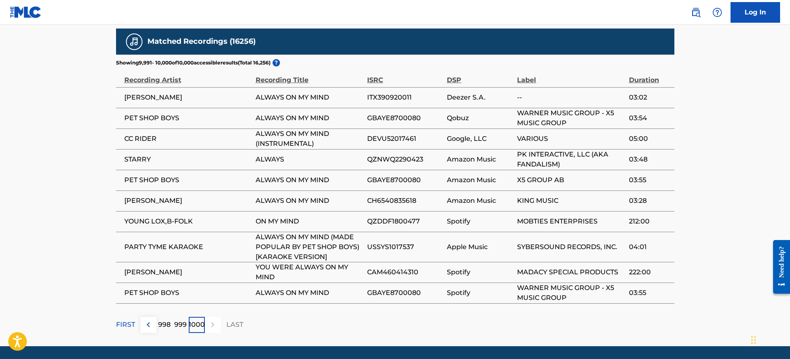
click at [124, 320] on p "FIRST" at bounding box center [125, 325] width 19 height 10
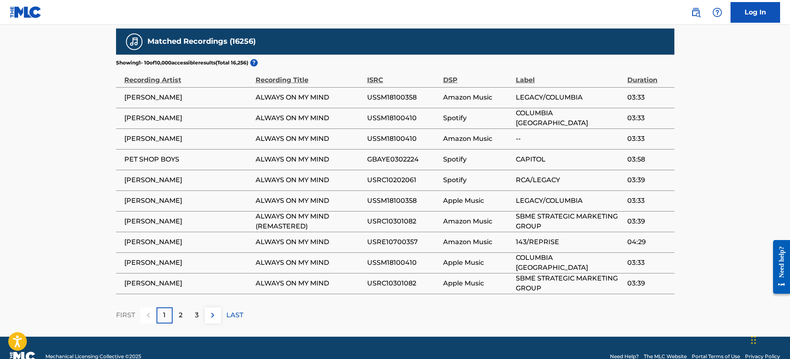
click at [201, 307] on div "3" at bounding box center [197, 315] width 16 height 16
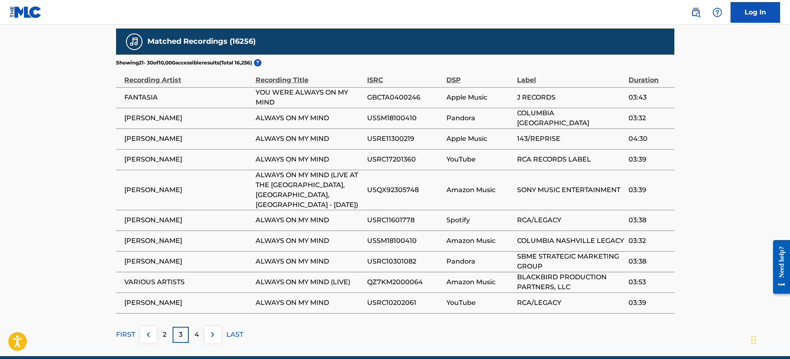
click at [213, 329] on img at bounding box center [213, 334] width 10 height 10
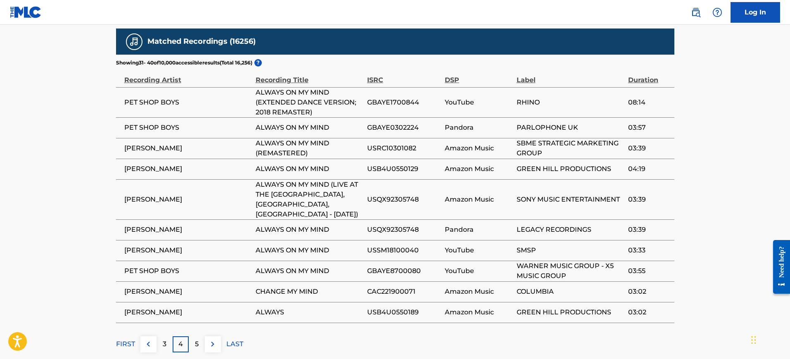
click at [213, 308] on div "Matched Recordings (16256) Showing 31 - 40 of 10,000 accessible results (Total …" at bounding box center [395, 190] width 558 height 324
click at [209, 339] on img at bounding box center [213, 344] width 10 height 10
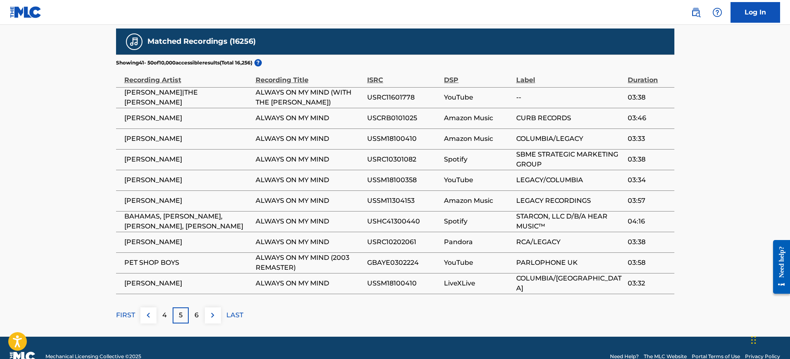
click at [209, 318] on img at bounding box center [213, 315] width 10 height 10
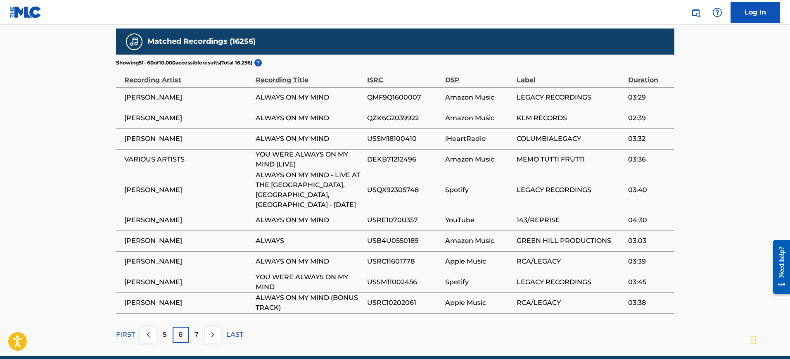
click at [211, 329] on img at bounding box center [213, 334] width 10 height 10
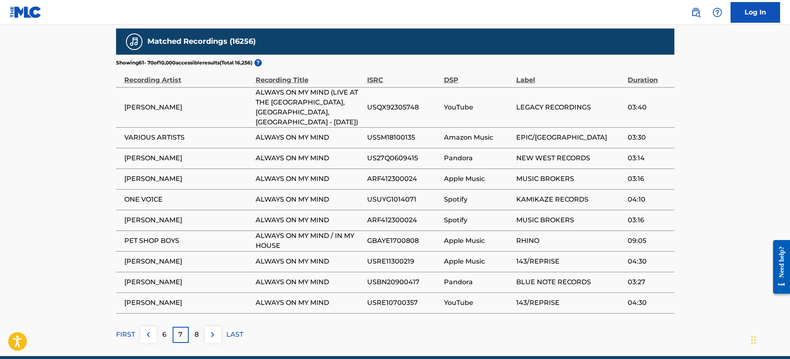
click at [211, 329] on img at bounding box center [213, 334] width 10 height 10
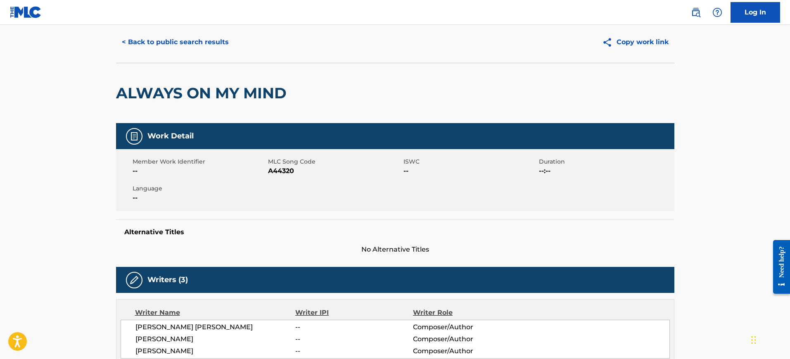
click at [162, 43] on button "< Back to public search results" at bounding box center [175, 42] width 119 height 21
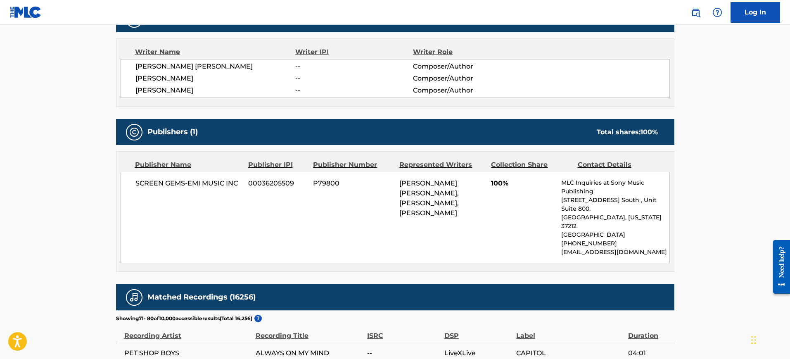
scroll to position [332, 0]
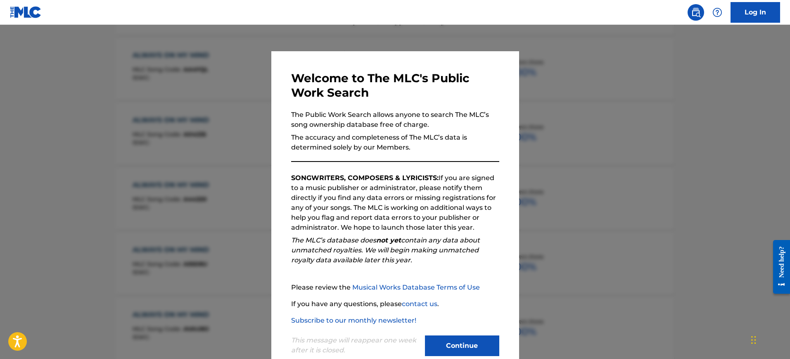
click at [566, 126] on div at bounding box center [395, 204] width 790 height 359
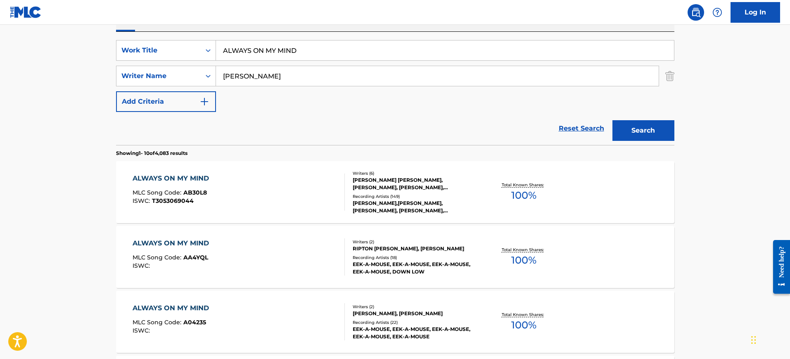
scroll to position [73, 0]
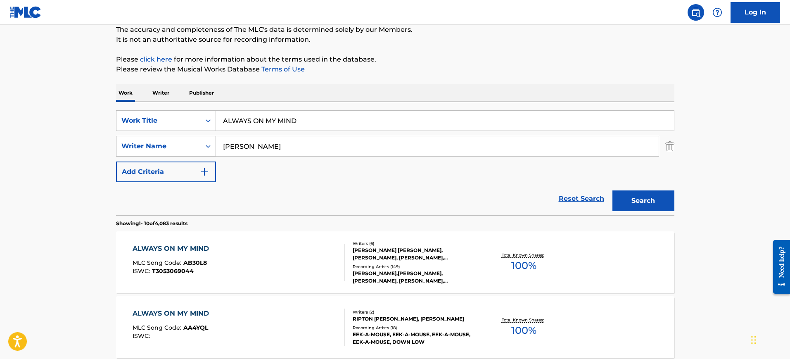
drag, startPoint x: 277, startPoint y: 149, endPoint x: 178, endPoint y: 149, distance: 99.5
click at [178, 149] on div "SearchWithCriteria2c655f6f-f61d-4642-b915-cc99aa994227 Writer Name thompson" at bounding box center [395, 146] width 558 height 21
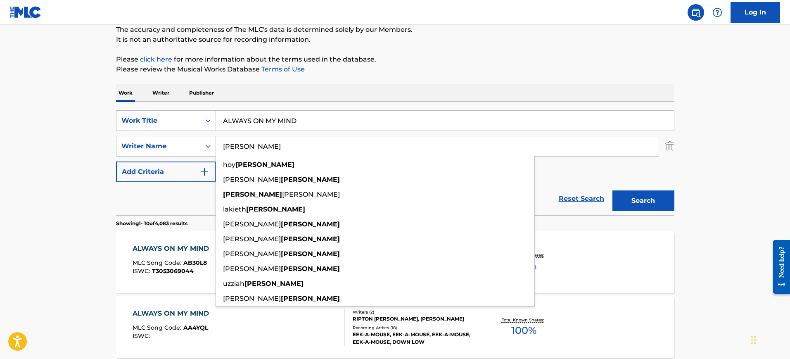
paste input "ALWAYS ON MY MIND DENNIS MORGAN, MEMMALATEL"
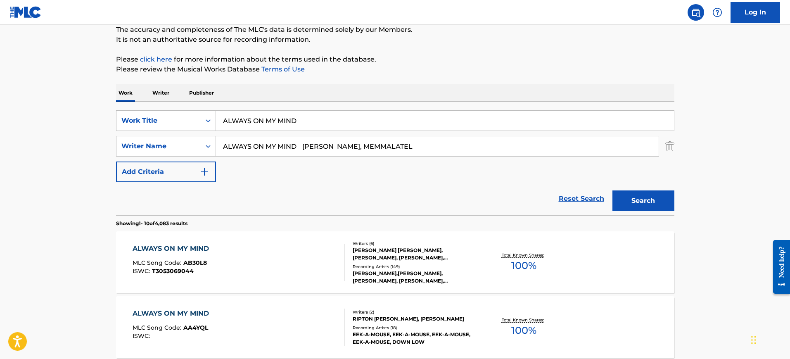
drag, startPoint x: 372, startPoint y: 145, endPoint x: 80, endPoint y: 153, distance: 292.0
click at [612, 190] on button "Search" at bounding box center [643, 200] width 62 height 21
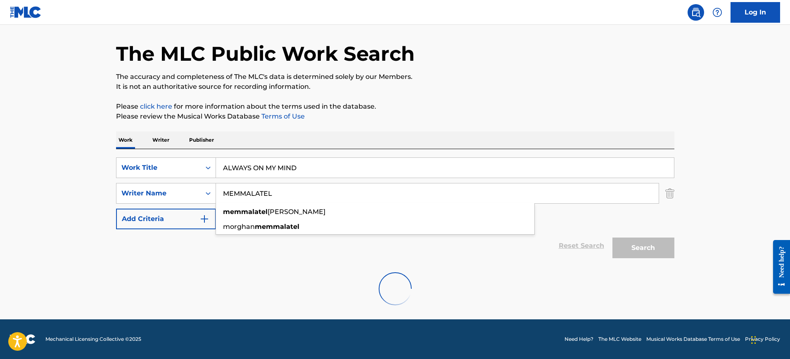
click at [536, 131] on div "Work Writer Publisher" at bounding box center [395, 139] width 558 height 17
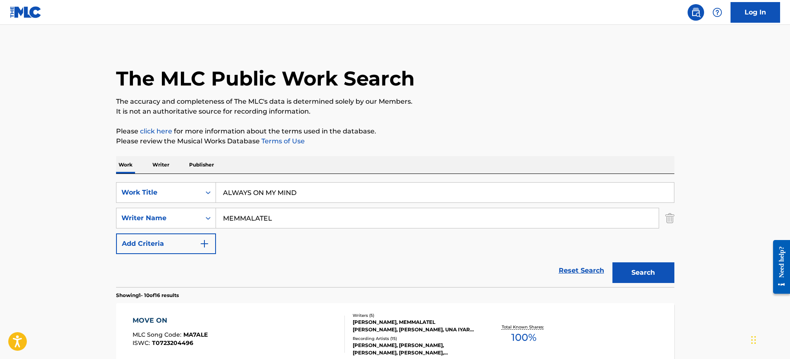
scroll to position [0, 0]
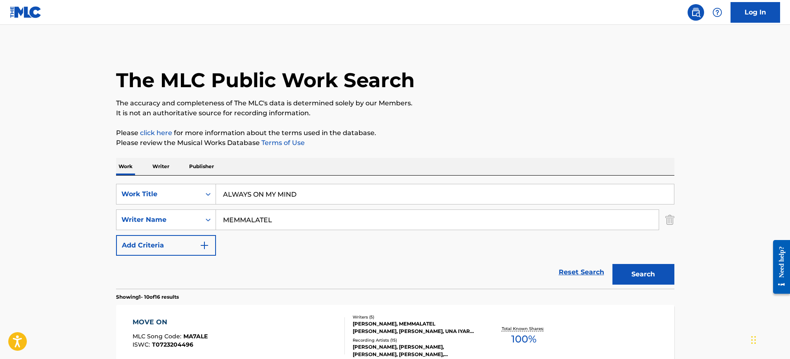
click at [303, 222] on input "MEMMALATEL" at bounding box center [437, 220] width 443 height 20
paste input "HERITAGE"
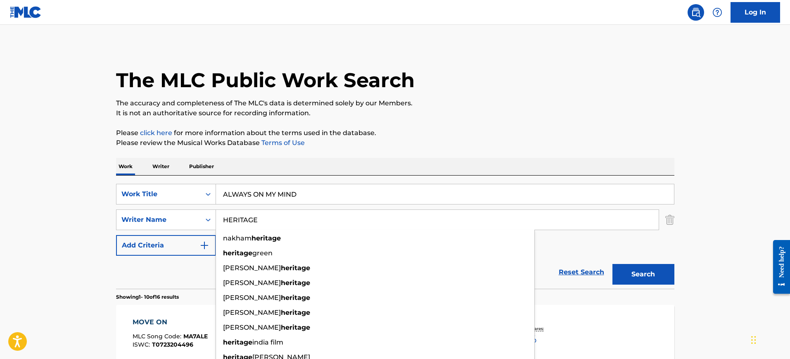
type input "HERITAGE"
click at [626, 278] on button "Search" at bounding box center [643, 274] width 62 height 21
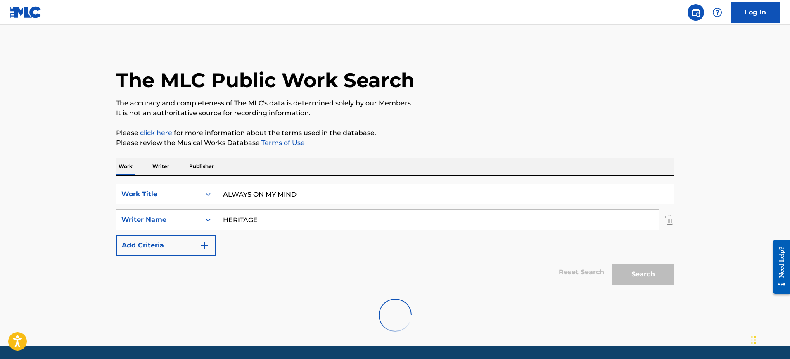
click at [556, 76] on div "The MLC Public Work Search" at bounding box center [395, 75] width 558 height 60
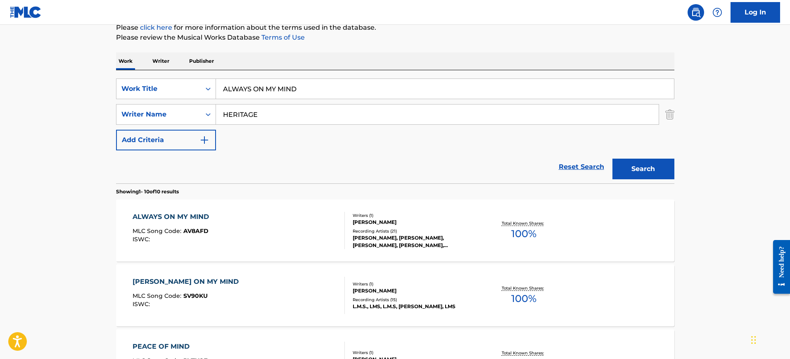
scroll to position [130, 0]
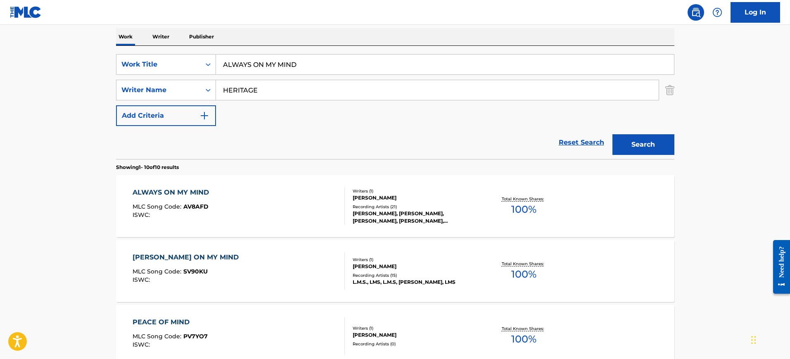
click at [239, 194] on div "ALWAYS ON MY MIND MLC Song Code : AV8AFD ISWC :" at bounding box center [239, 205] width 212 height 37
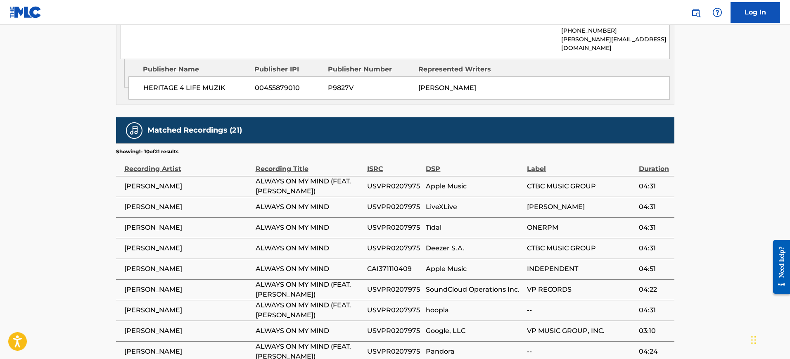
scroll to position [465, 0]
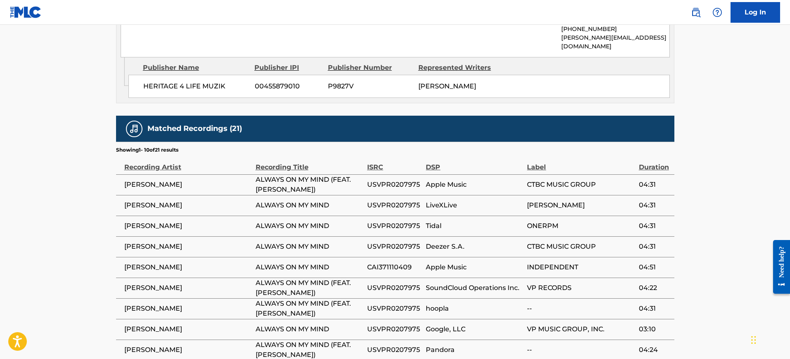
click at [395, 257] on td "CAI371110409" at bounding box center [396, 267] width 59 height 21
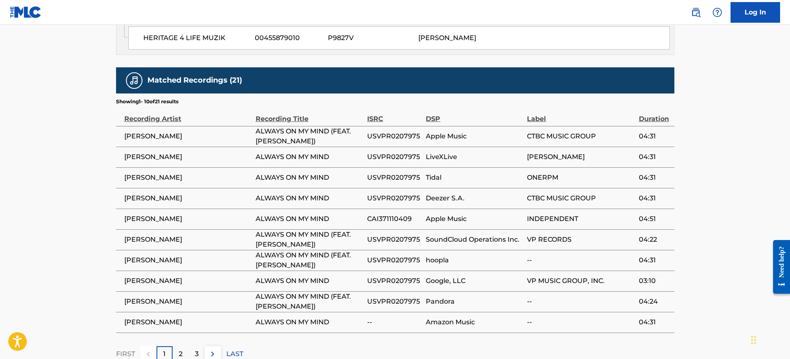
scroll to position [552, 0]
